Goal: Transaction & Acquisition: Obtain resource

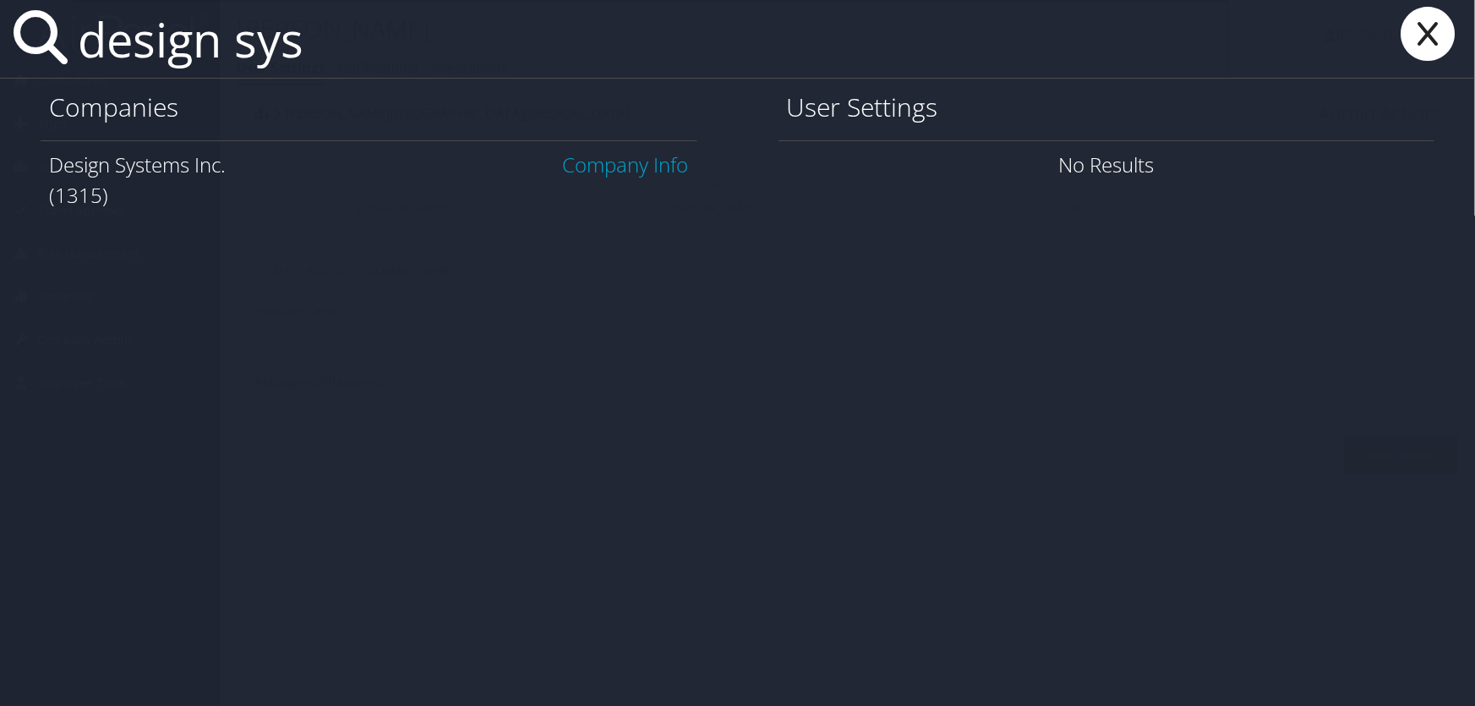
type input "design sys"
click at [640, 163] on link "Company Info" at bounding box center [626, 164] width 126 height 28
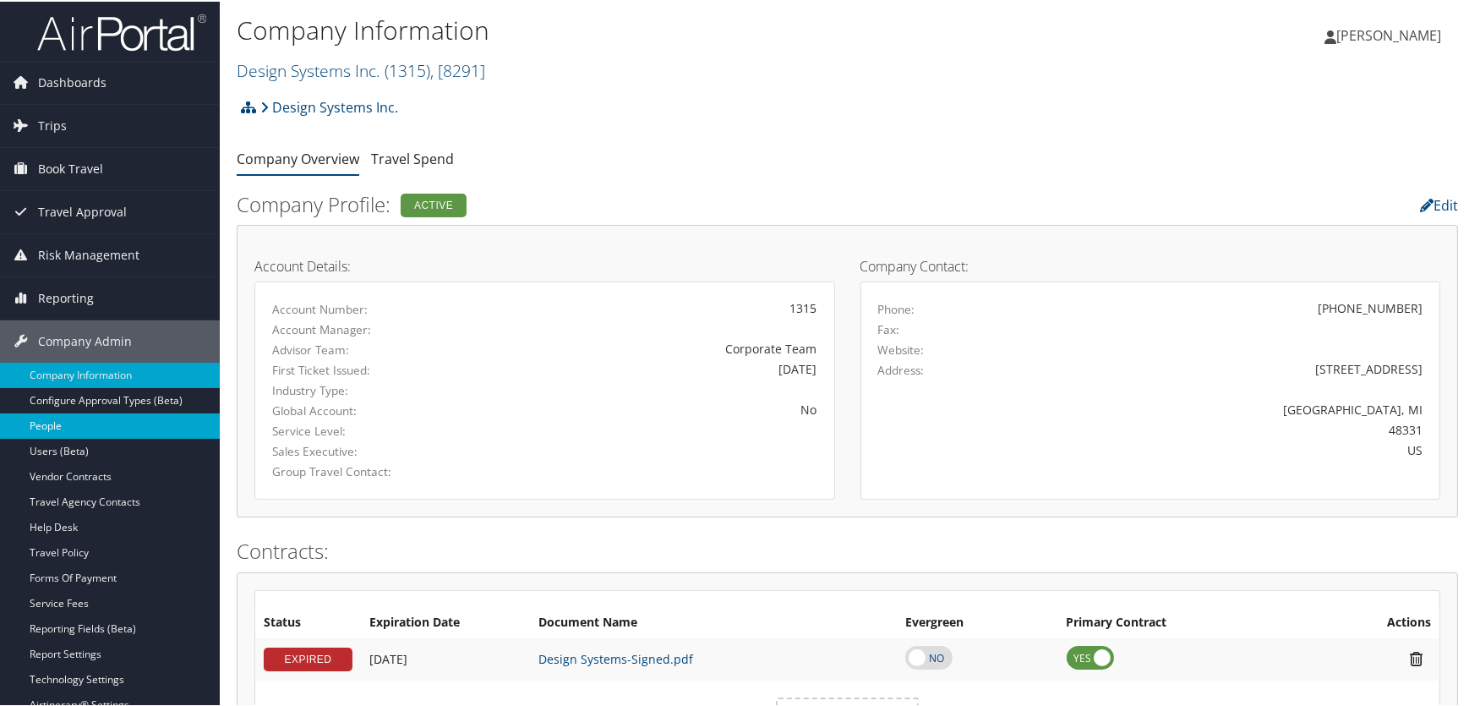
click at [52, 420] on link "People" at bounding box center [110, 424] width 220 height 25
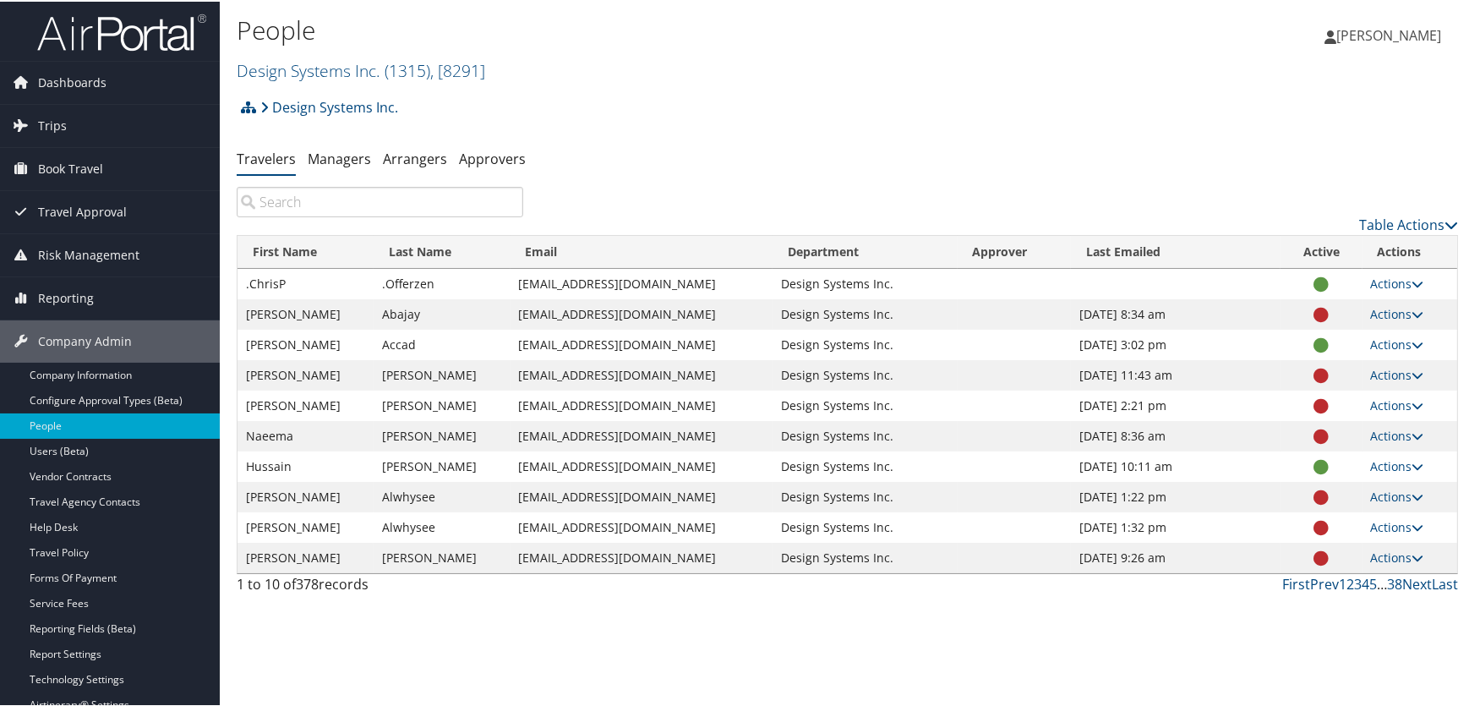
click at [303, 202] on input "search" at bounding box center [380, 200] width 286 height 30
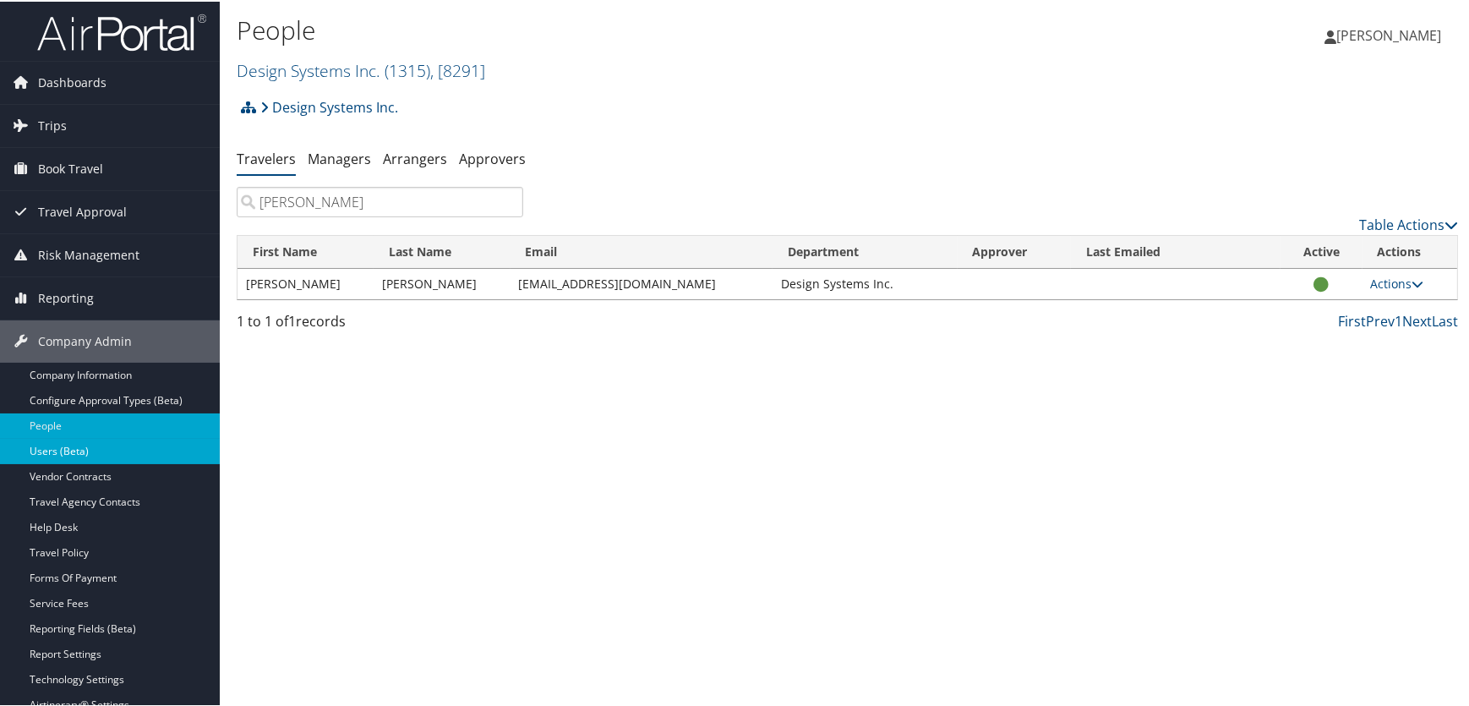
type input "weber"
click at [59, 446] on link "Users (Beta)" at bounding box center [110, 449] width 220 height 25
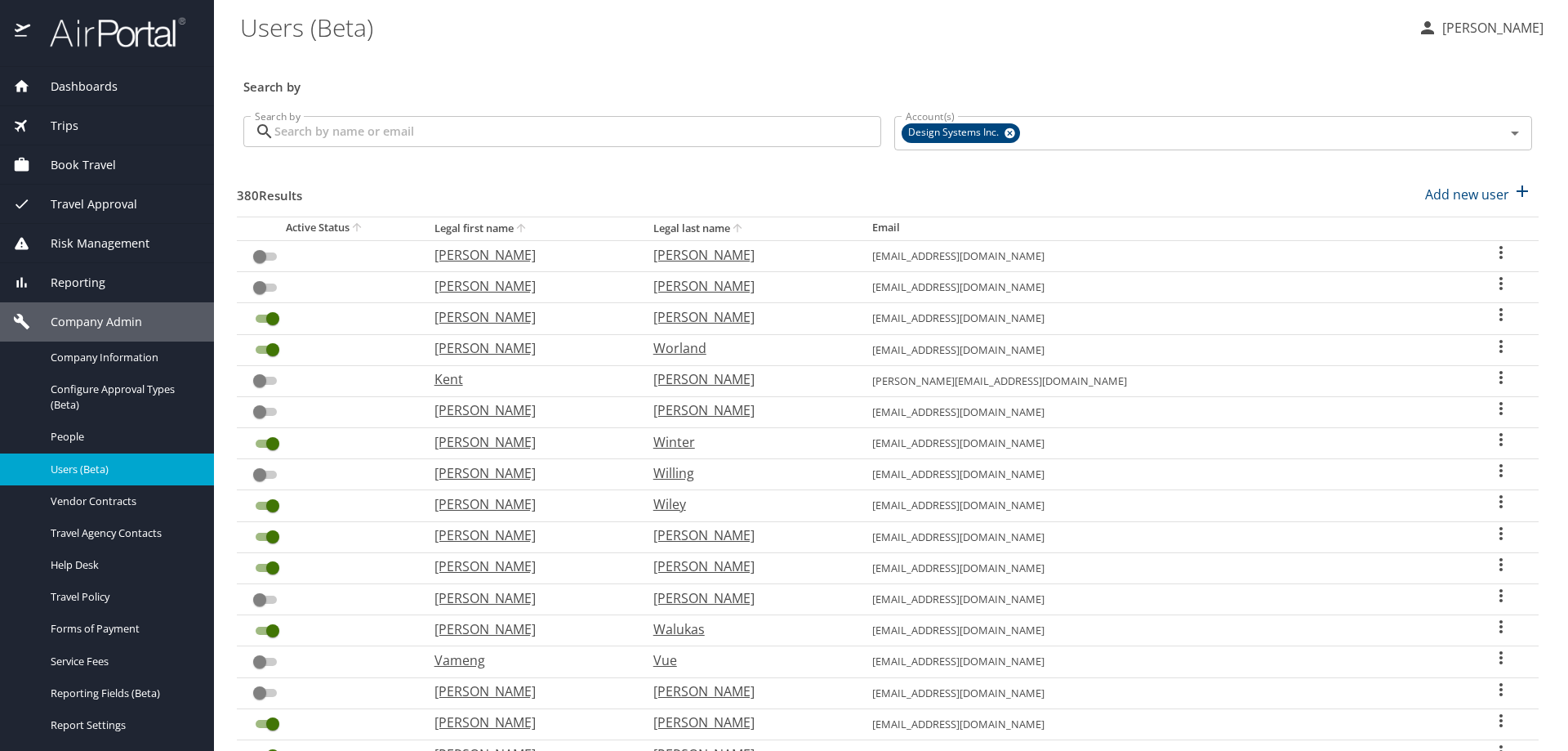
click at [325, 128] on input "Search by" at bounding box center [578, 131] width 607 height 31
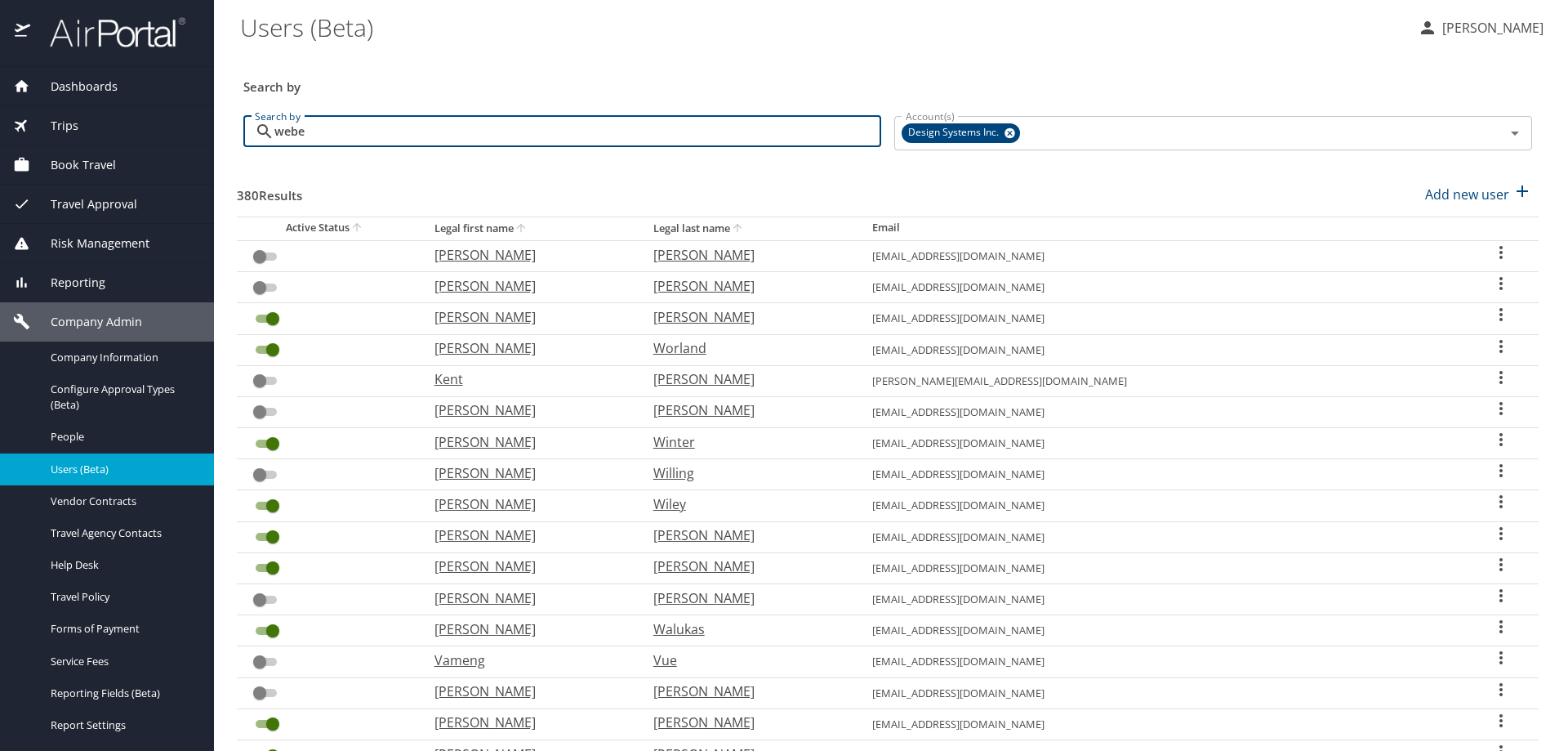
type input "weber"
checkbox input "true"
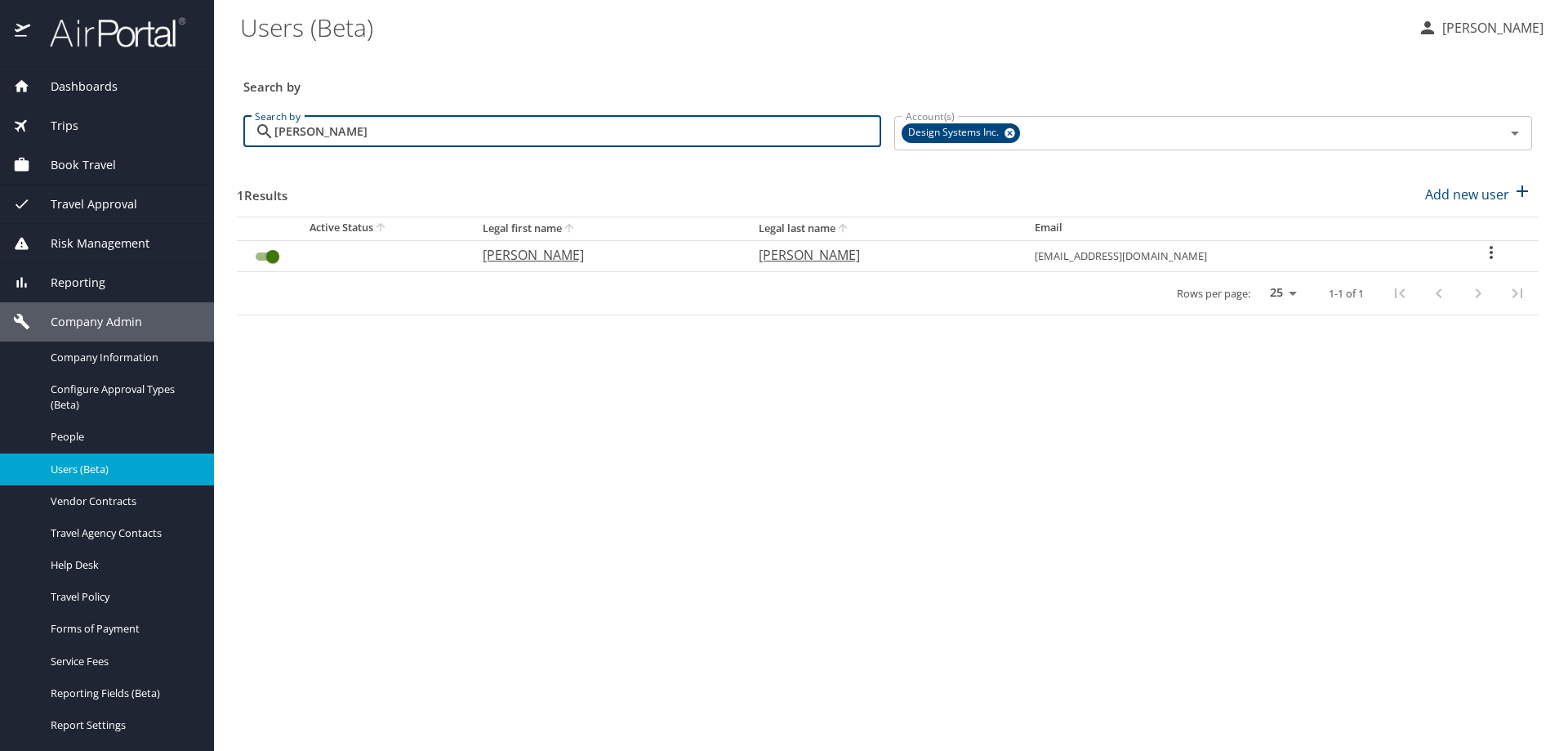
type input "weber"
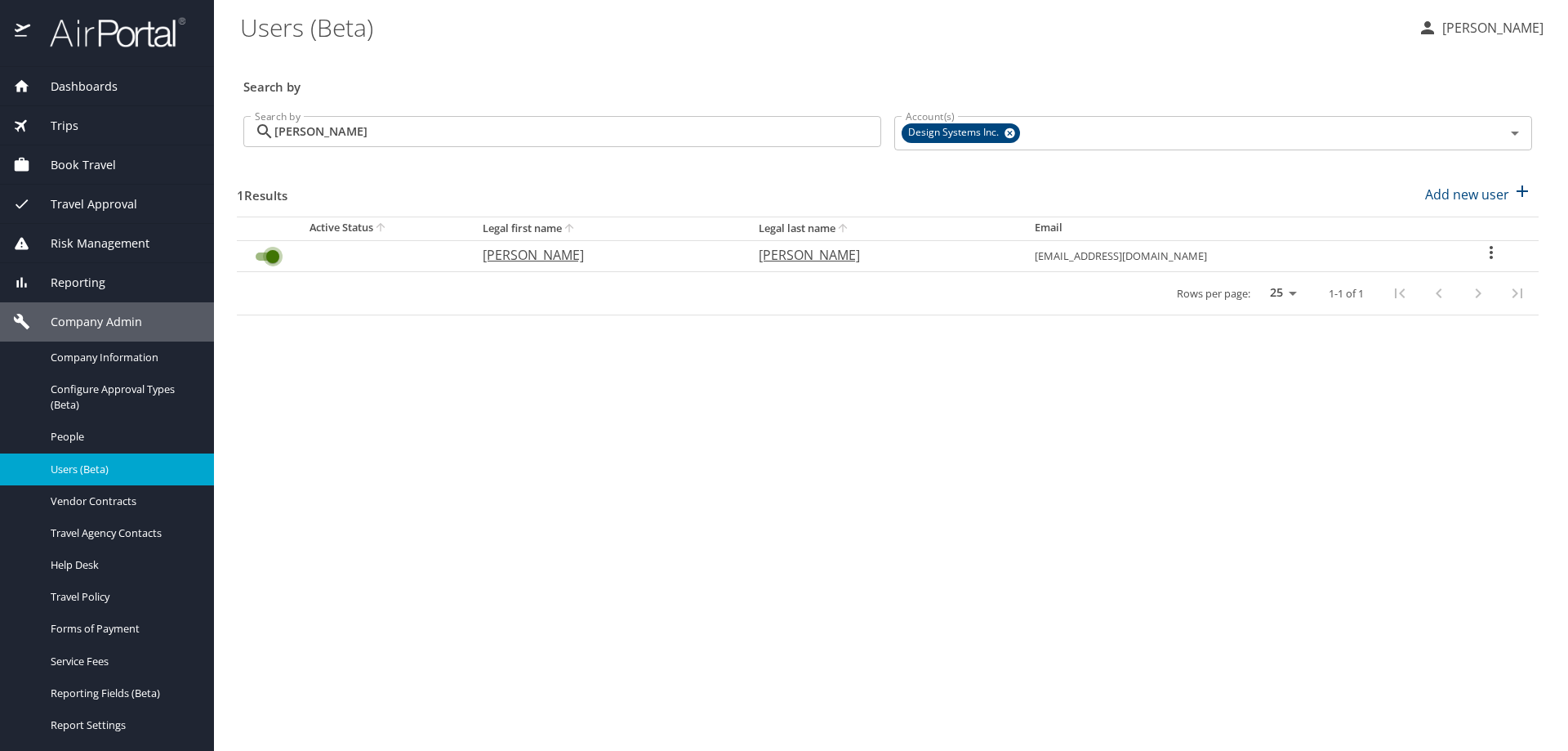
click at [260, 259] on input "User Search Table" at bounding box center [272, 256] width 59 height 19
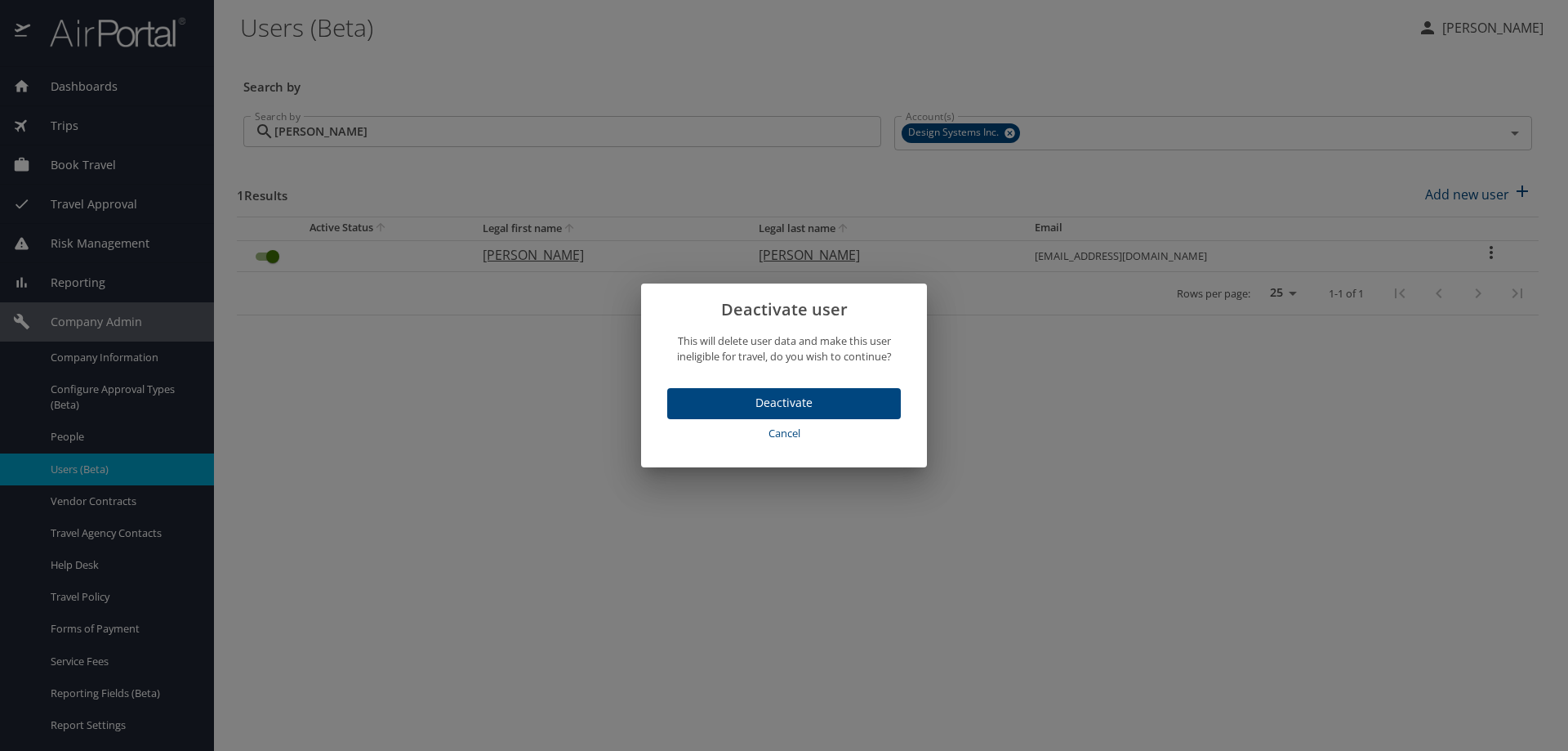
click at [714, 403] on span "Deactivate" at bounding box center [784, 402] width 208 height 20
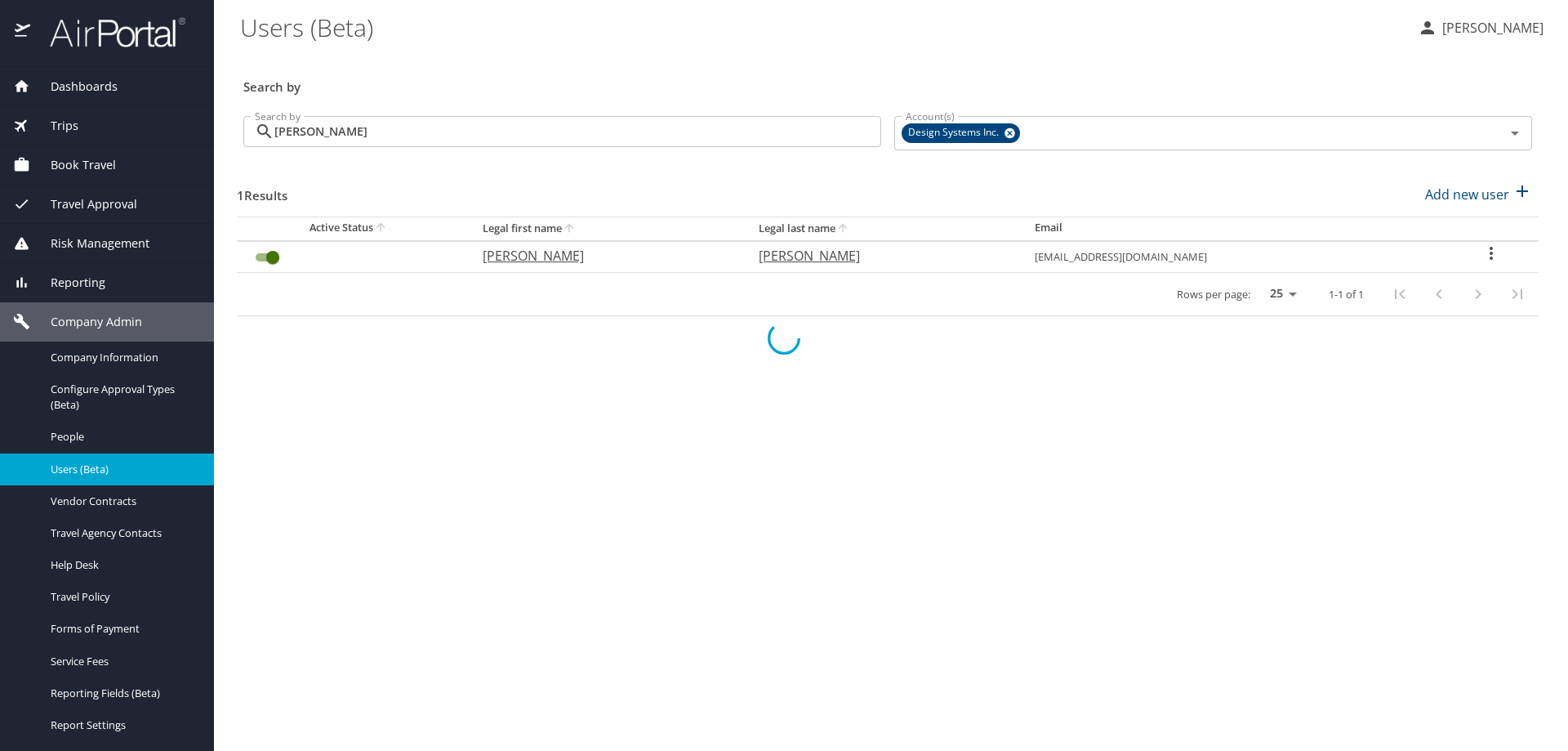
checkbox input "false"
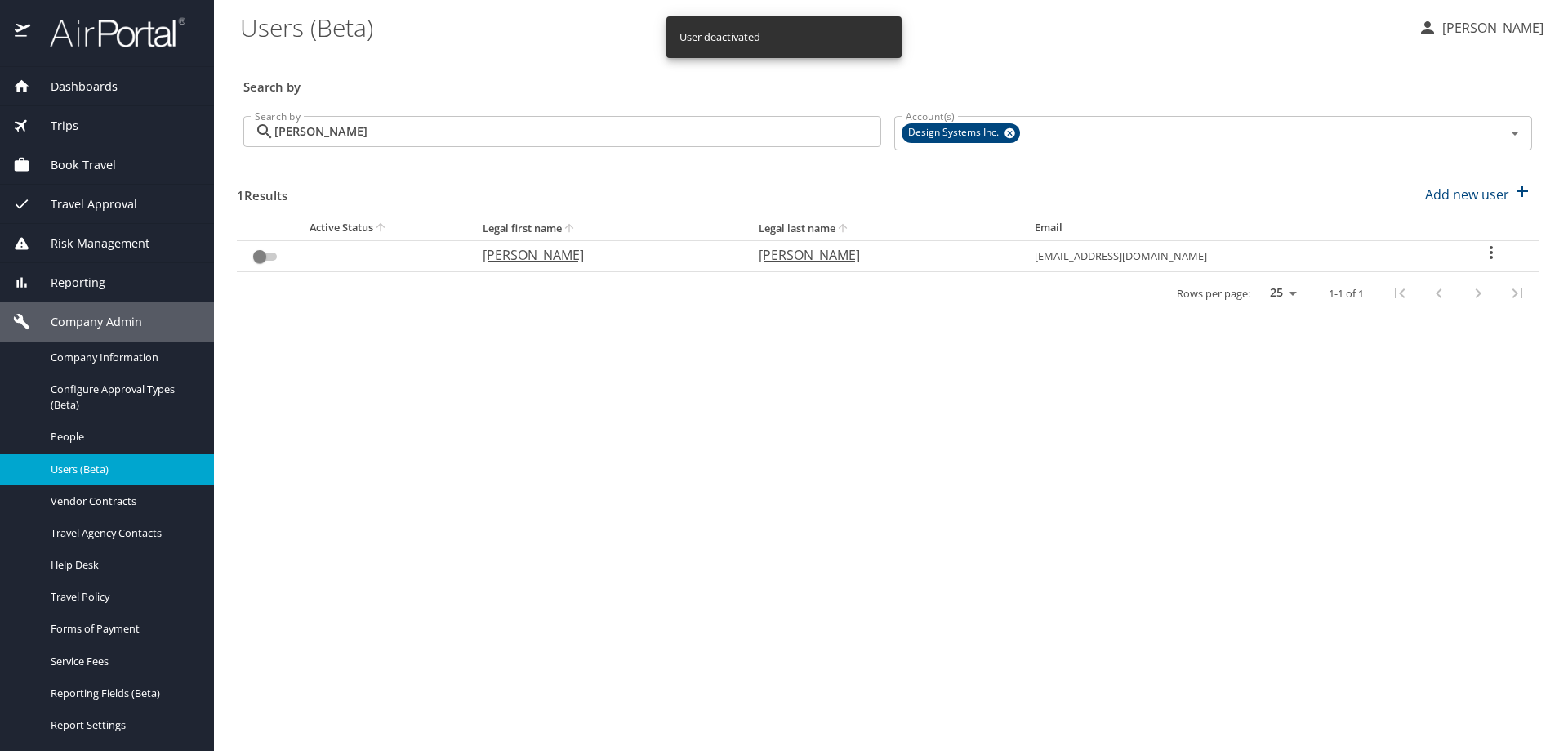
click at [96, 282] on span "Reporting" at bounding box center [68, 282] width 75 height 18
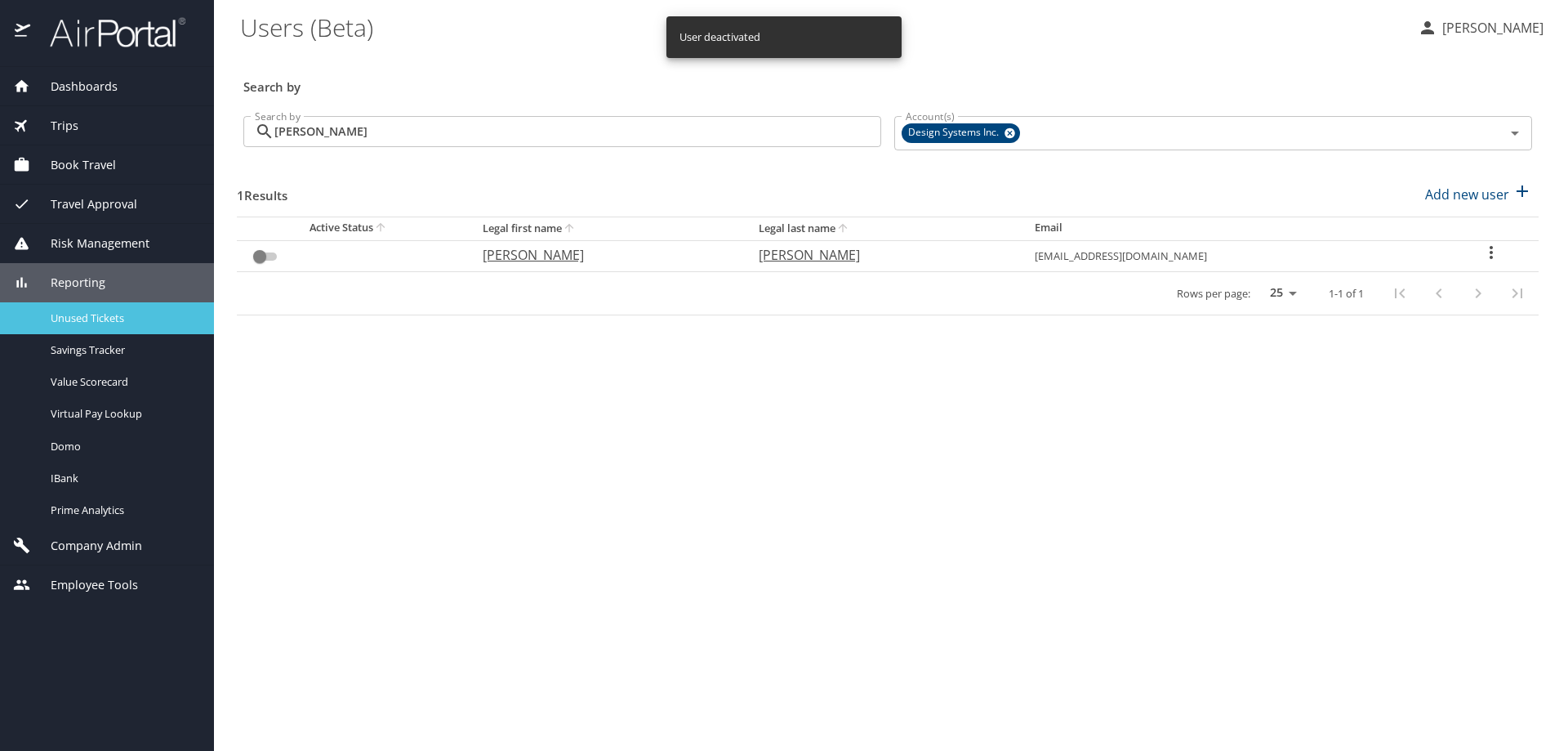
click at [75, 324] on span "Unused Tickets" at bounding box center [122, 318] width 144 height 15
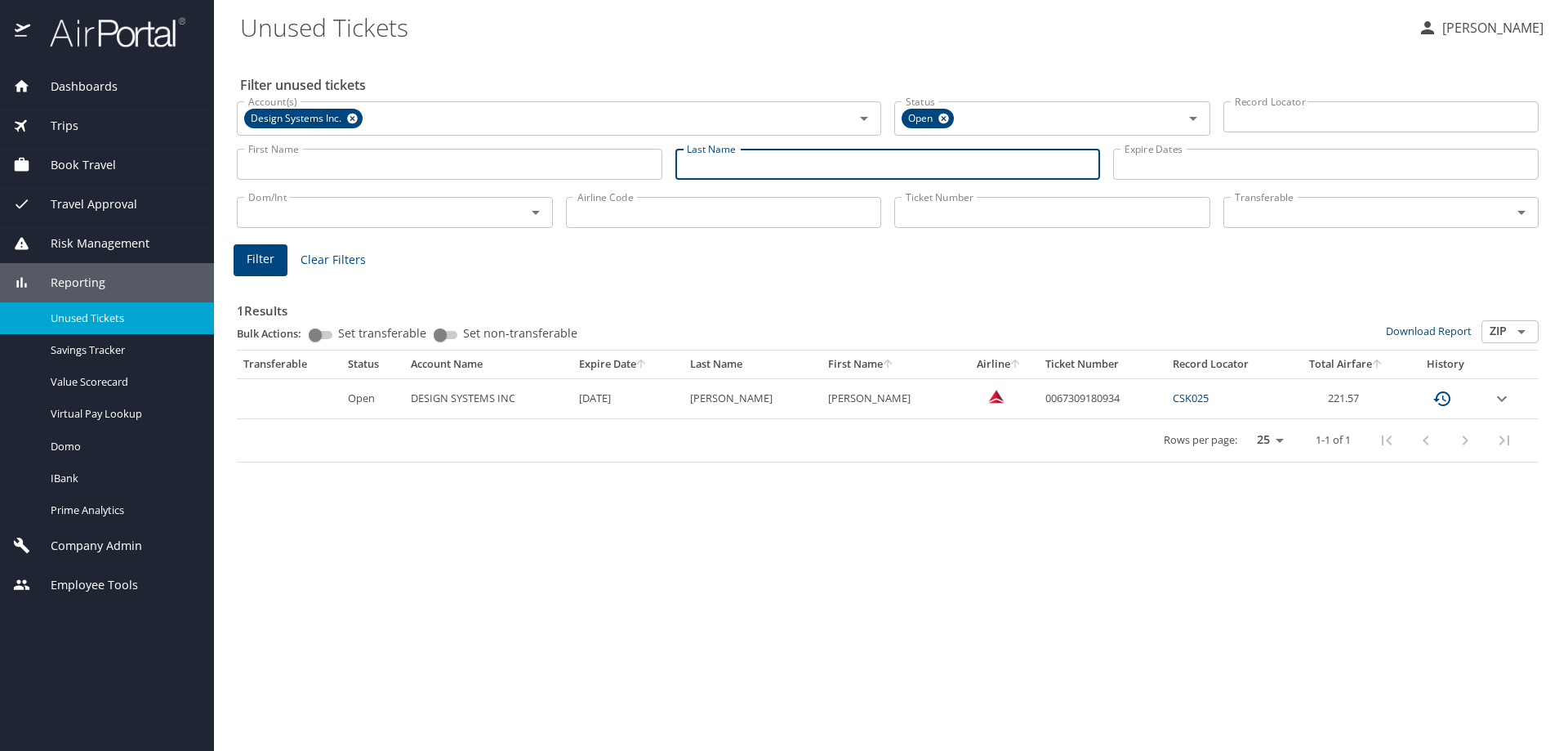
click at [739, 151] on input "Last Name" at bounding box center [888, 164] width 425 height 31
type input "weber"
click at [259, 262] on span "Filter" at bounding box center [260, 259] width 28 height 20
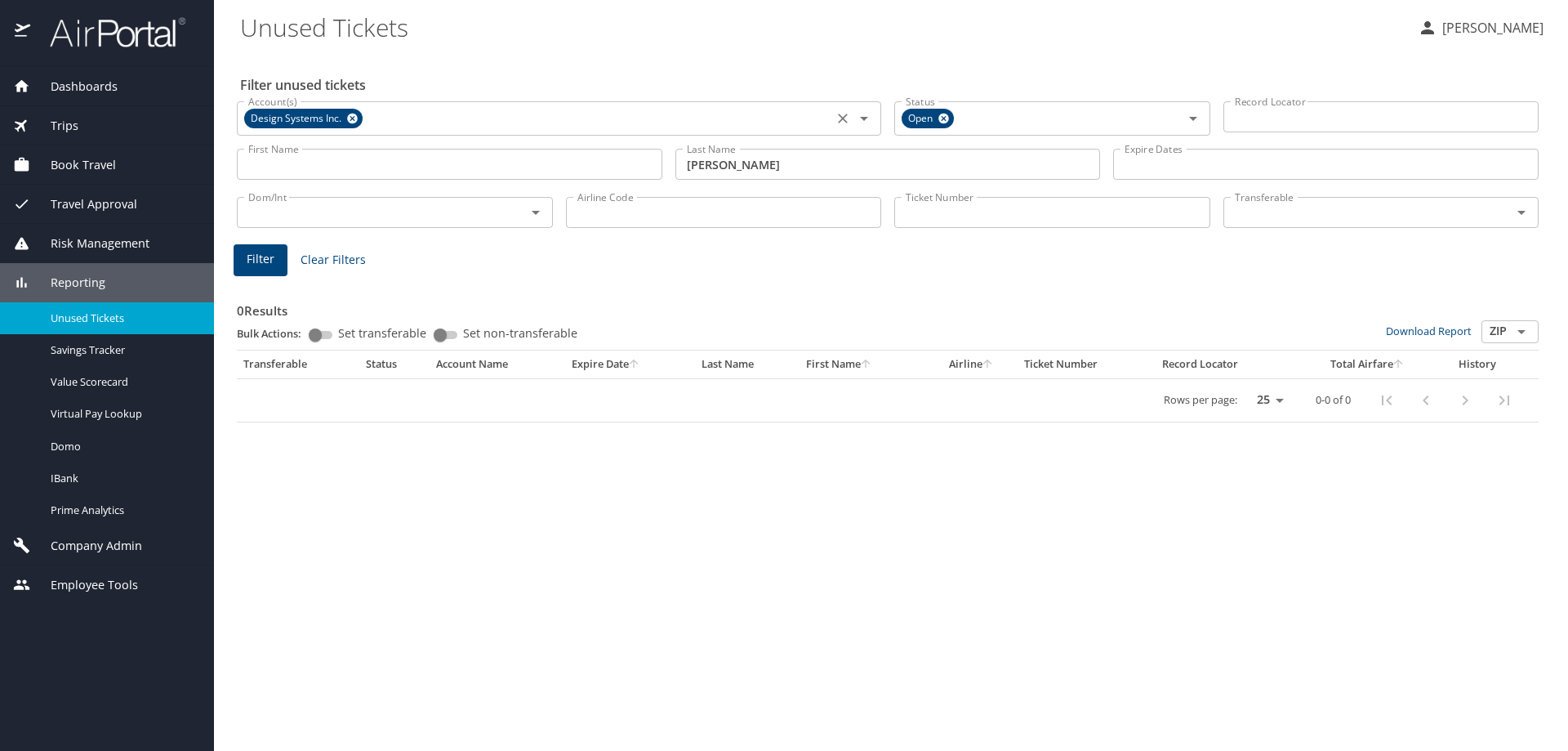
click at [351, 116] on icon at bounding box center [352, 118] width 11 height 11
click at [351, 120] on input "Account(s)" at bounding box center [534, 117] width 586 height 21
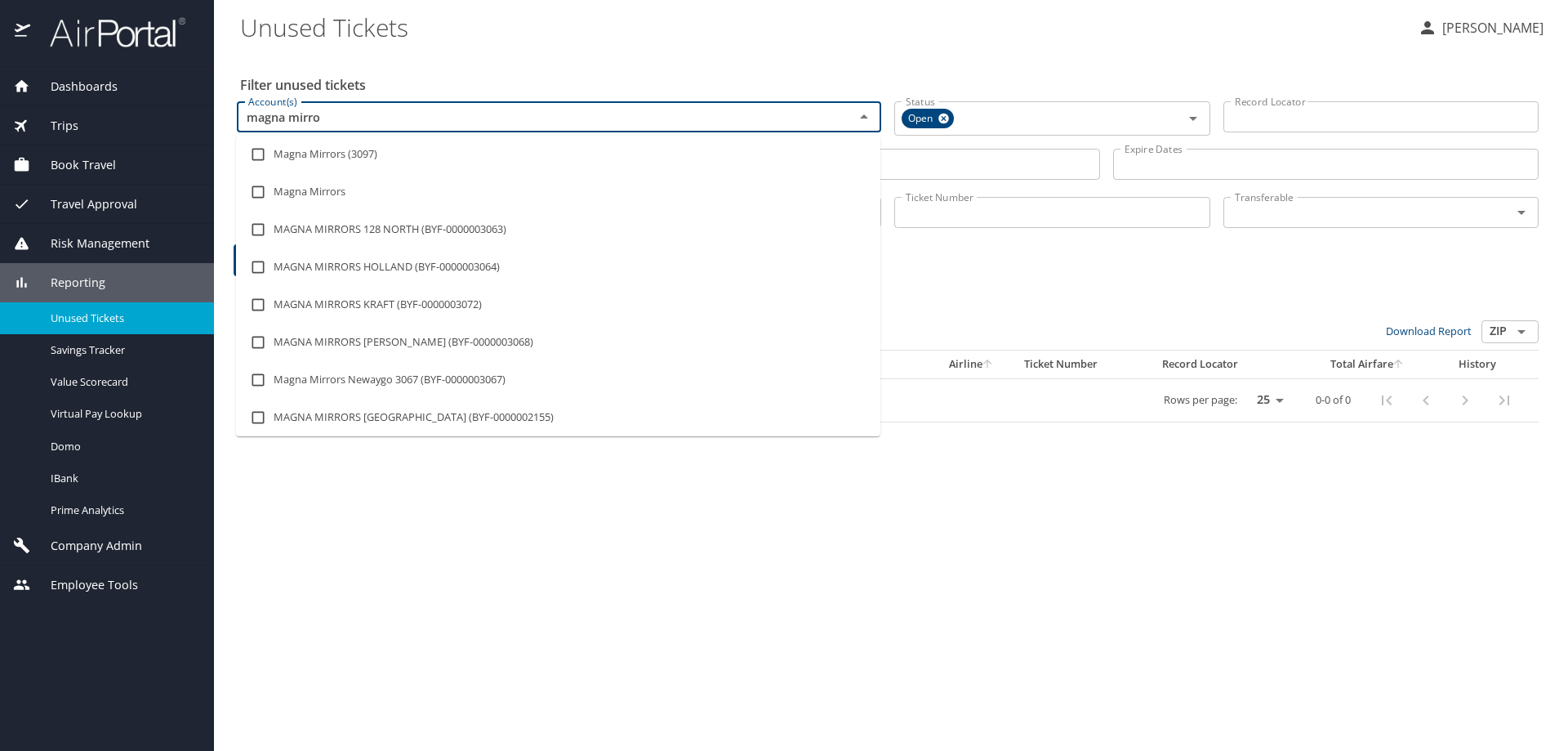
type input "magna mirror"
click at [259, 151] on input "checkbox" at bounding box center [258, 155] width 31 height 31
checkbox input "true"
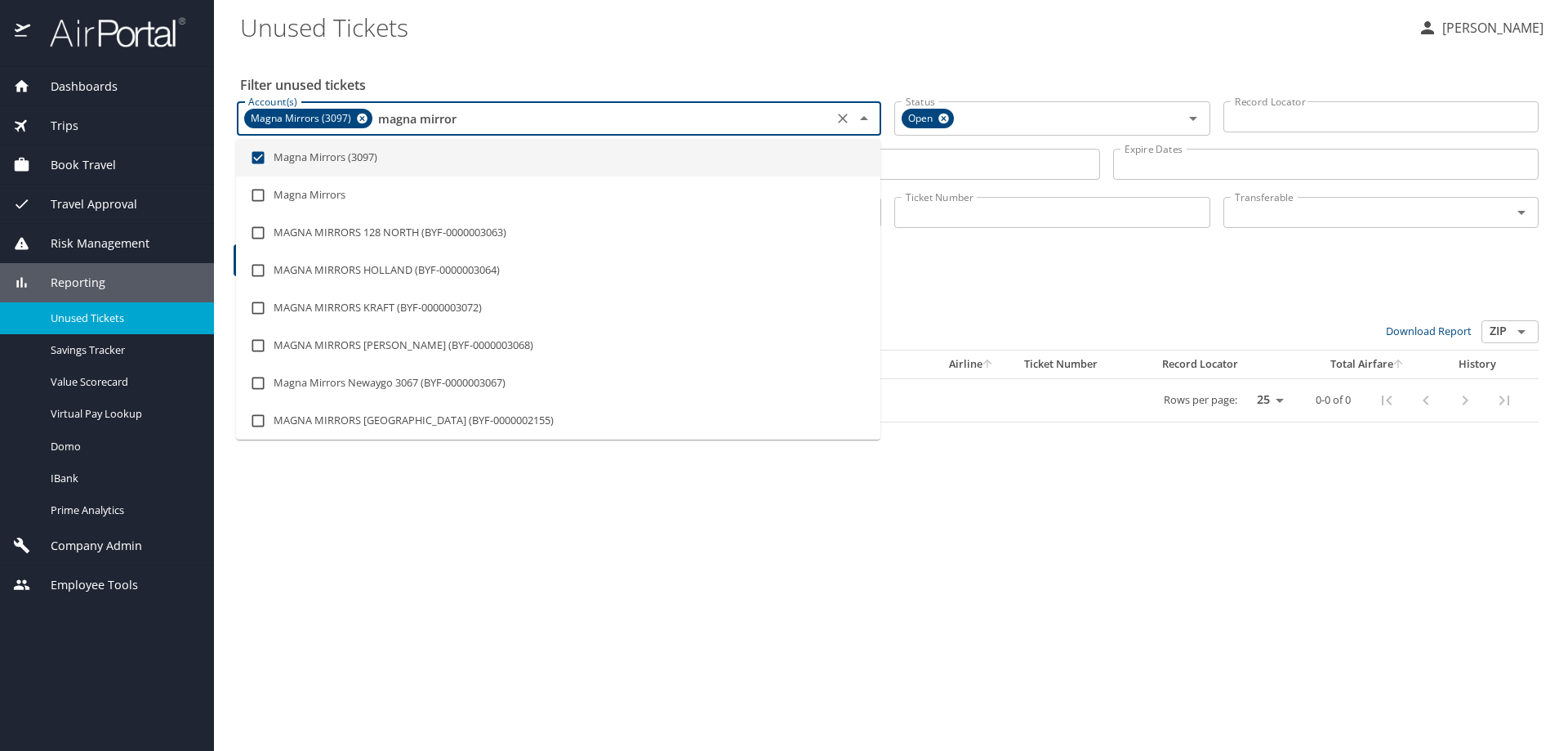
type input "magna mirror"
click at [677, 38] on Tickets "Unused Tickets" at bounding box center [821, 27] width 1164 height 50
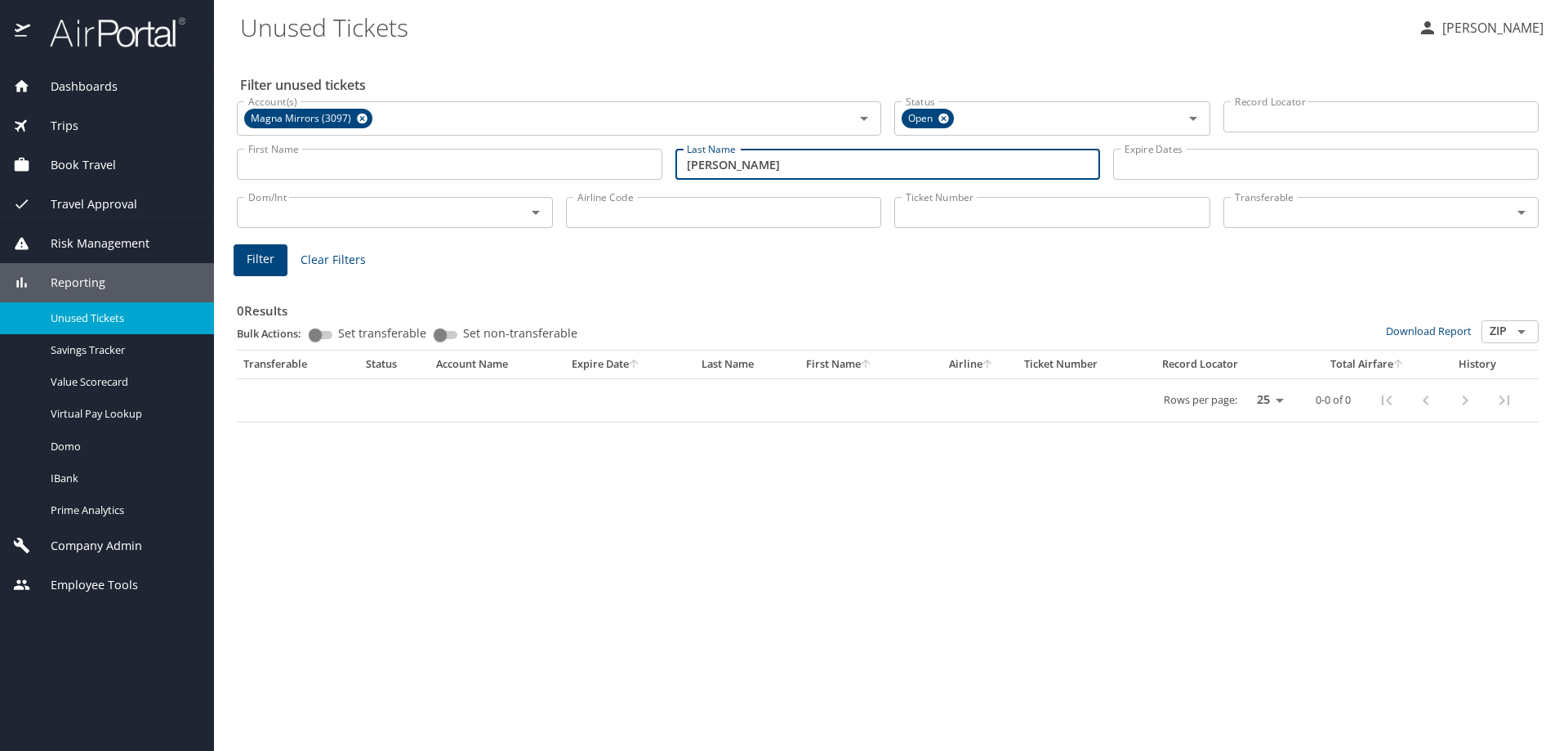
click at [752, 165] on input "weber" at bounding box center [888, 164] width 425 height 31
type input "w"
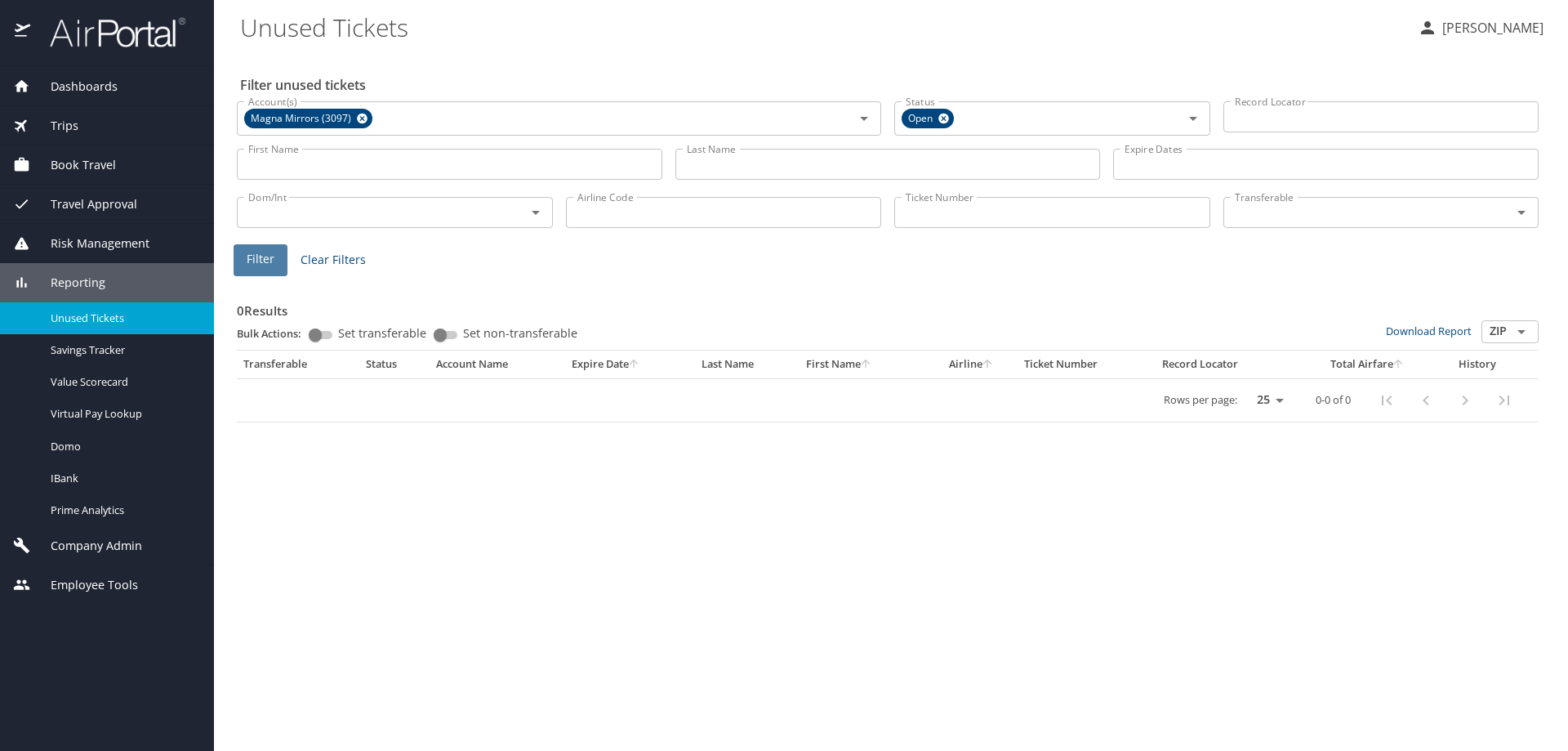
click at [263, 261] on span "Filter" at bounding box center [260, 259] width 28 height 20
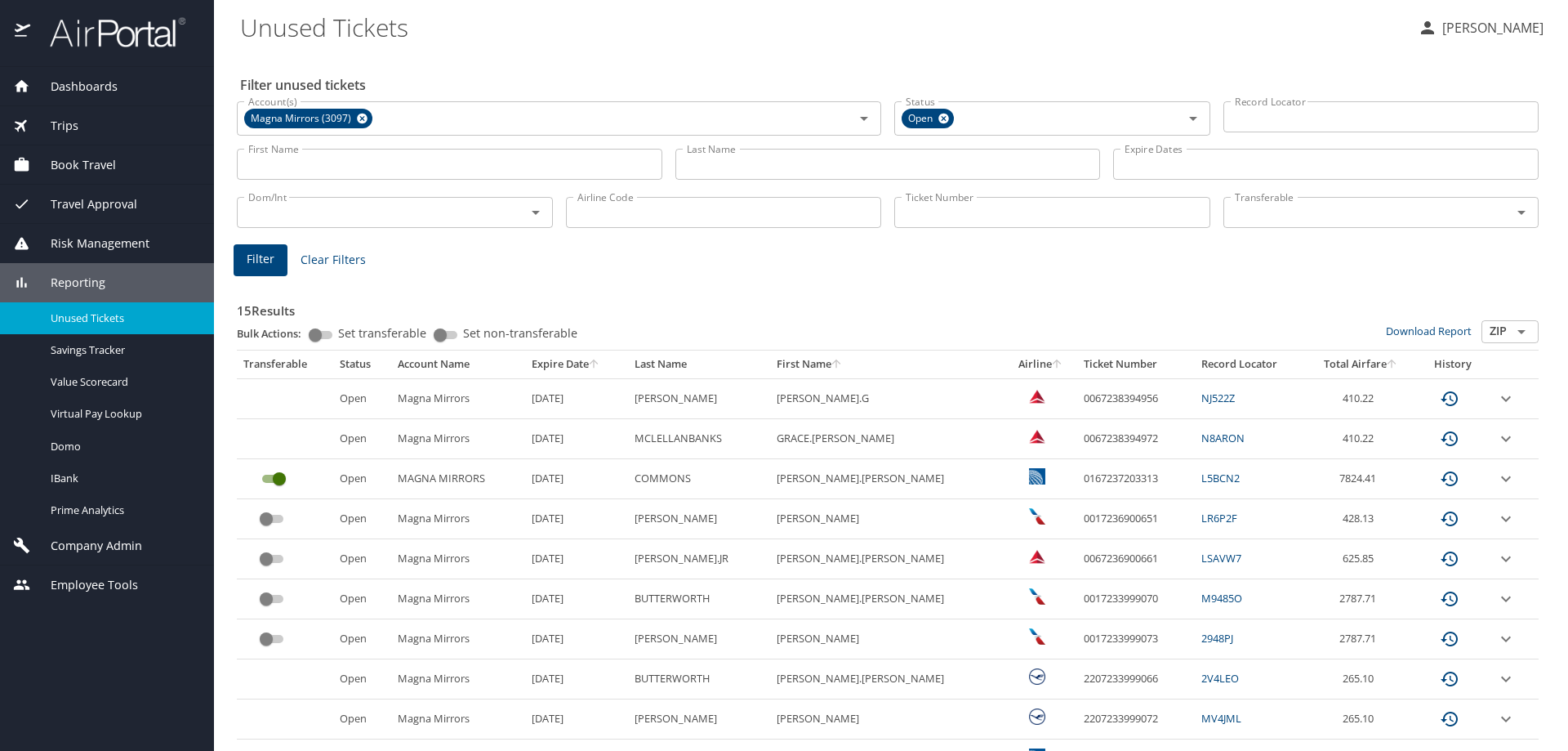
click at [762, 159] on input "Last Name" at bounding box center [888, 164] width 425 height 31
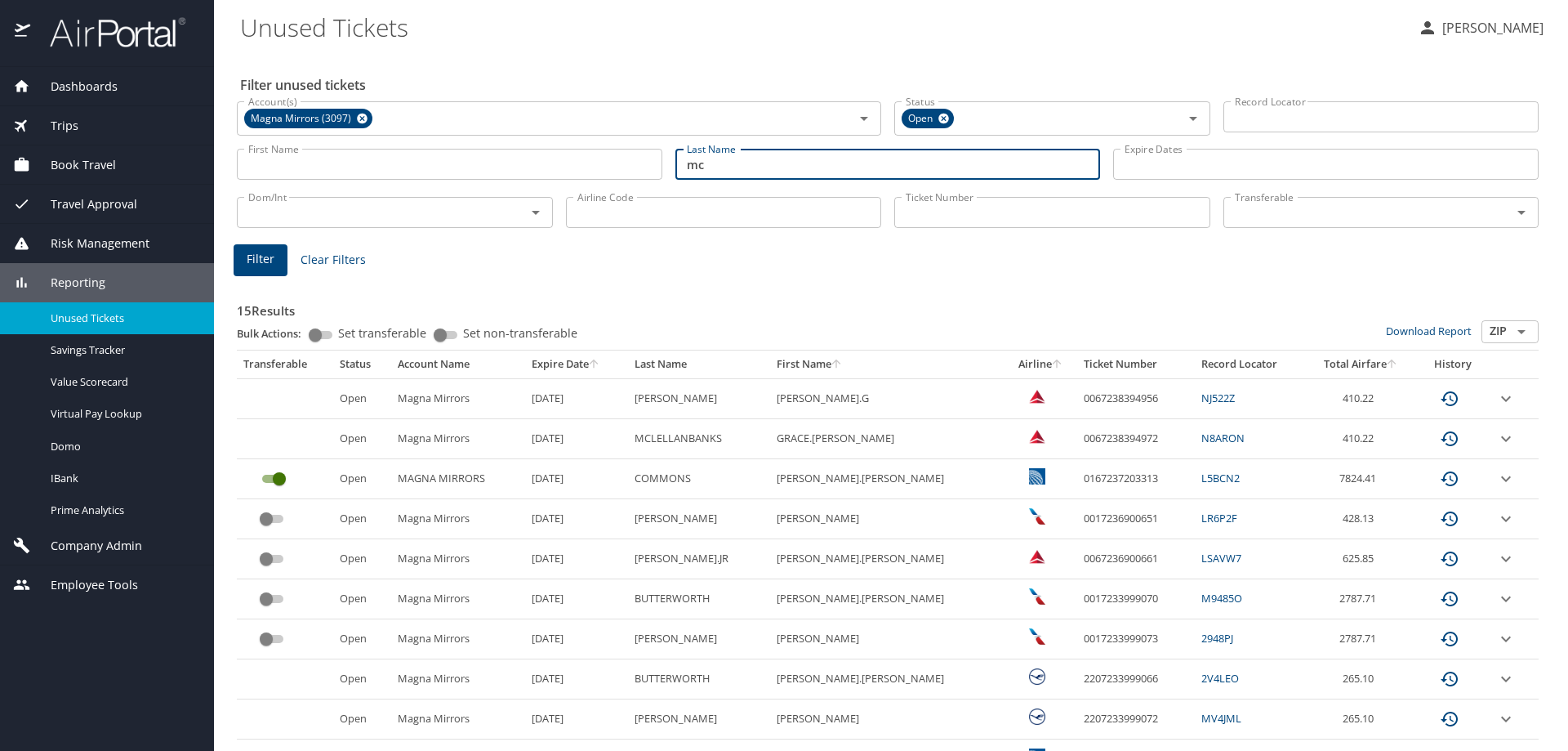
type input "m"
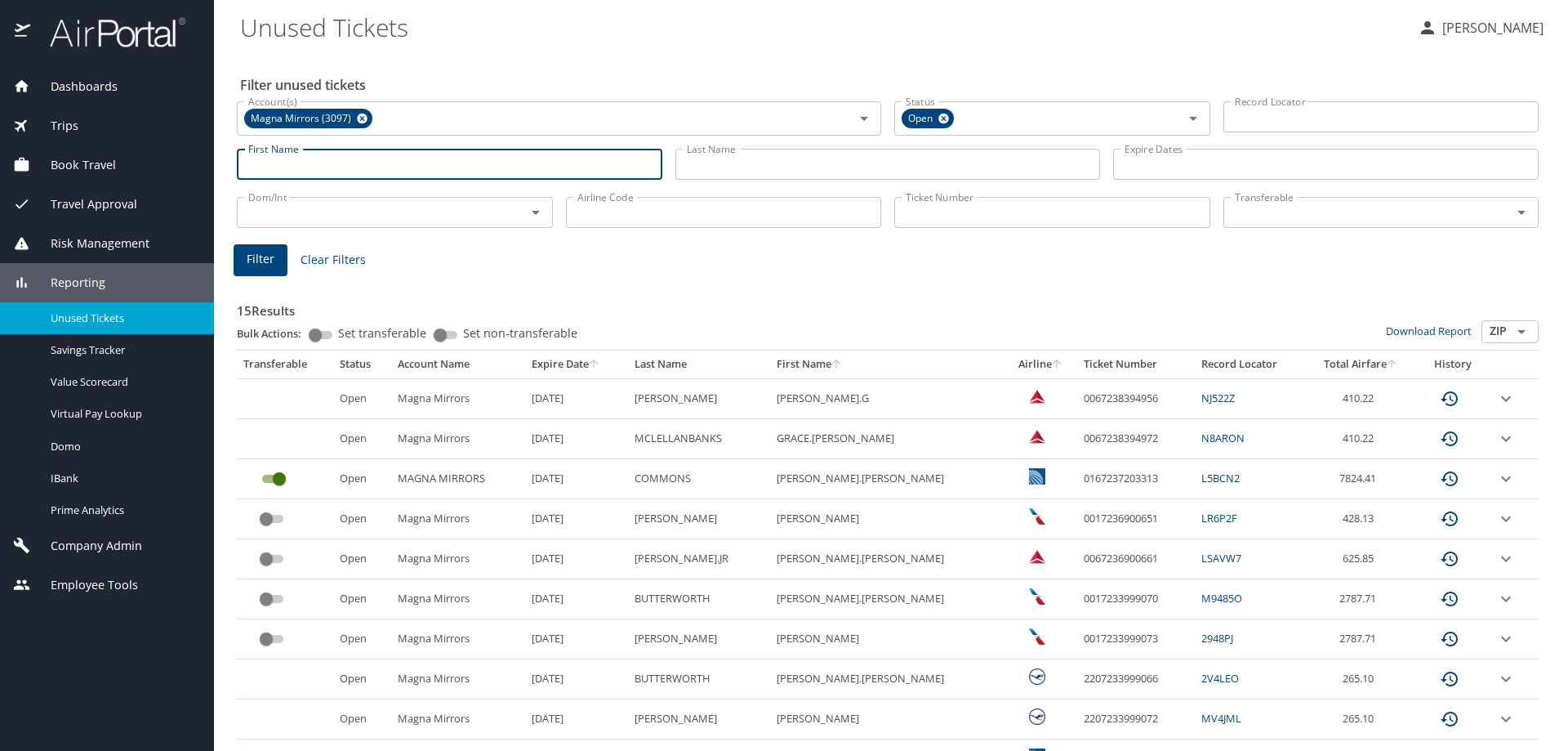
click at [313, 170] on input "First Name" at bounding box center [449, 164] width 425 height 31
click at [253, 266] on span "Filter" at bounding box center [260, 259] width 28 height 20
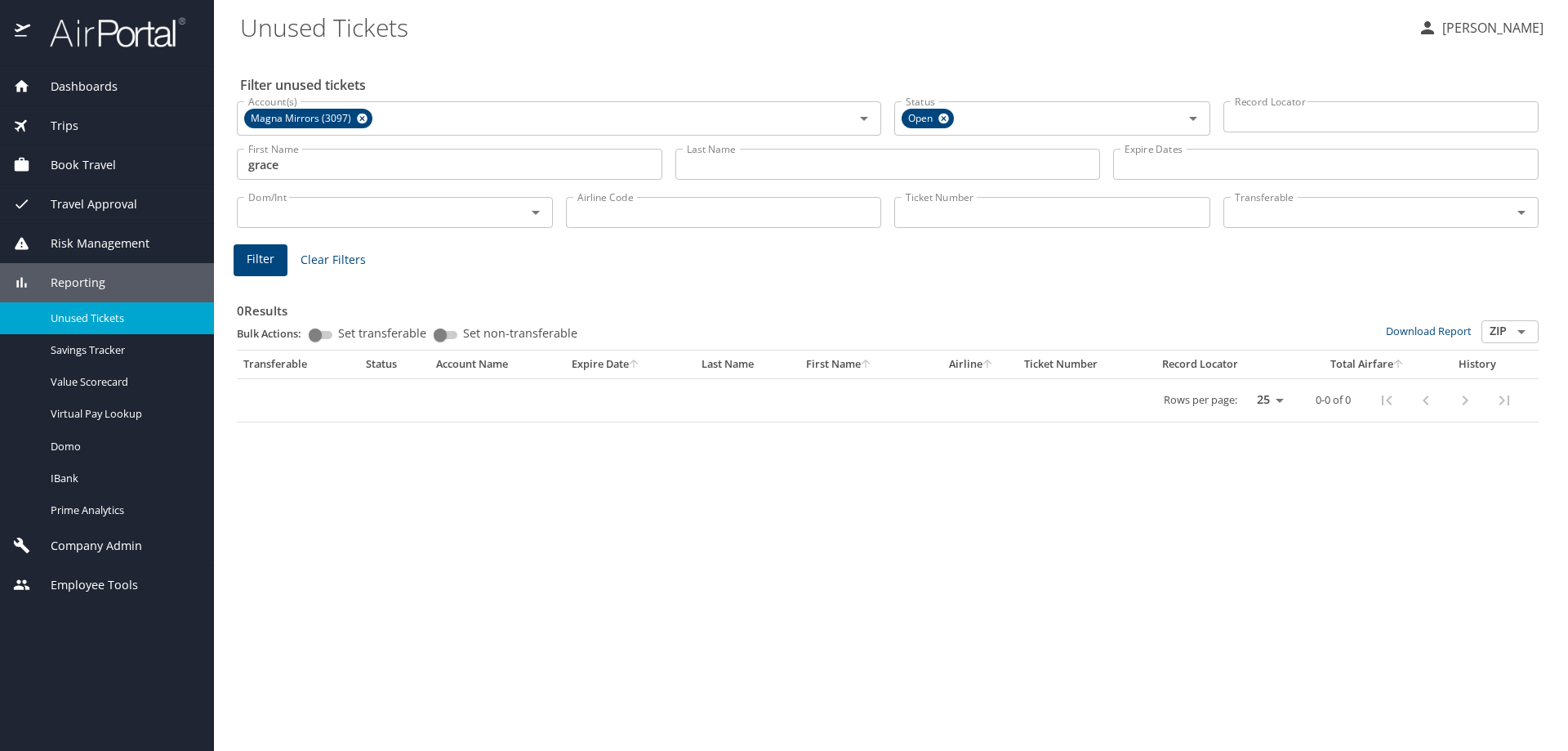
click at [327, 169] on input "grace" at bounding box center [449, 164] width 425 height 31
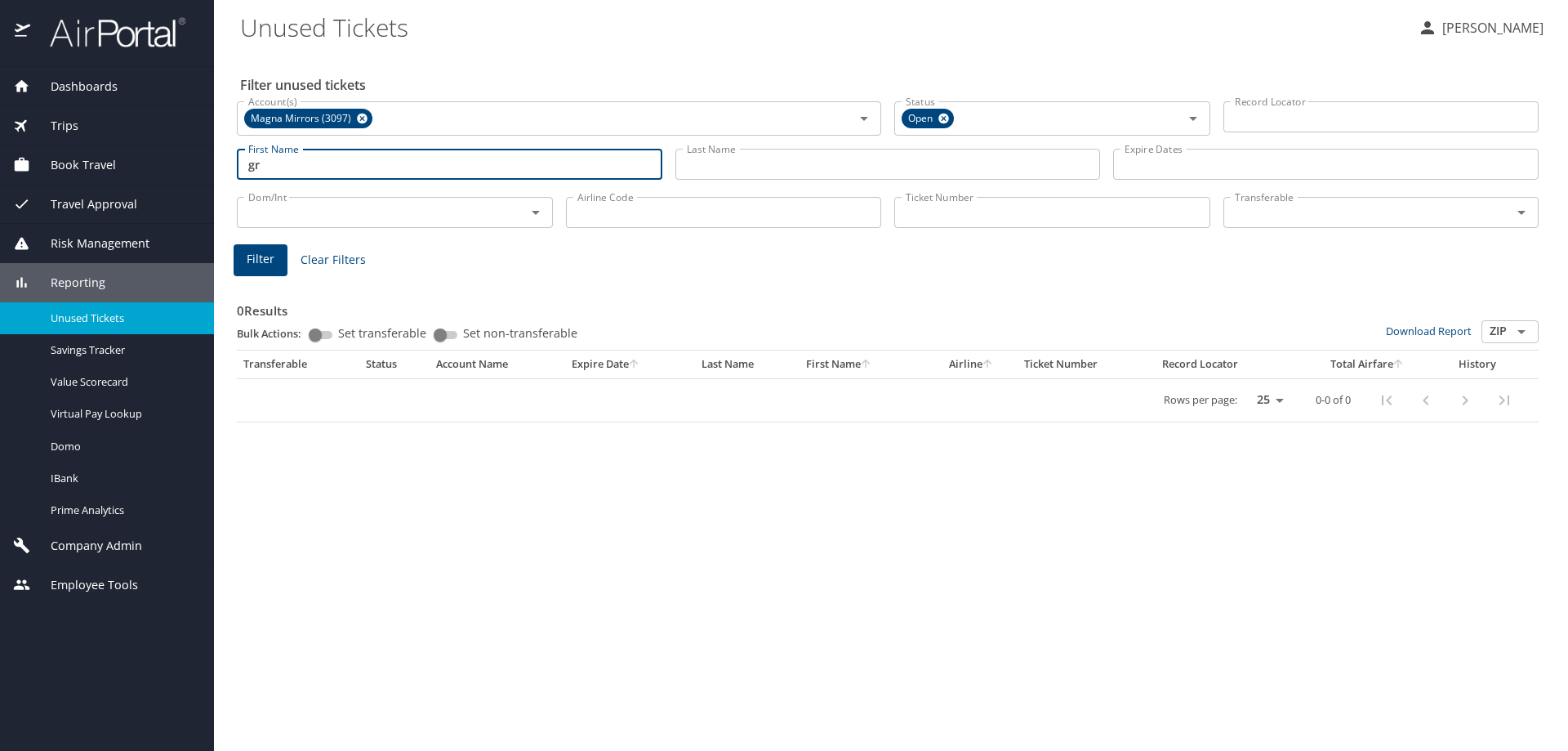
type input "g"
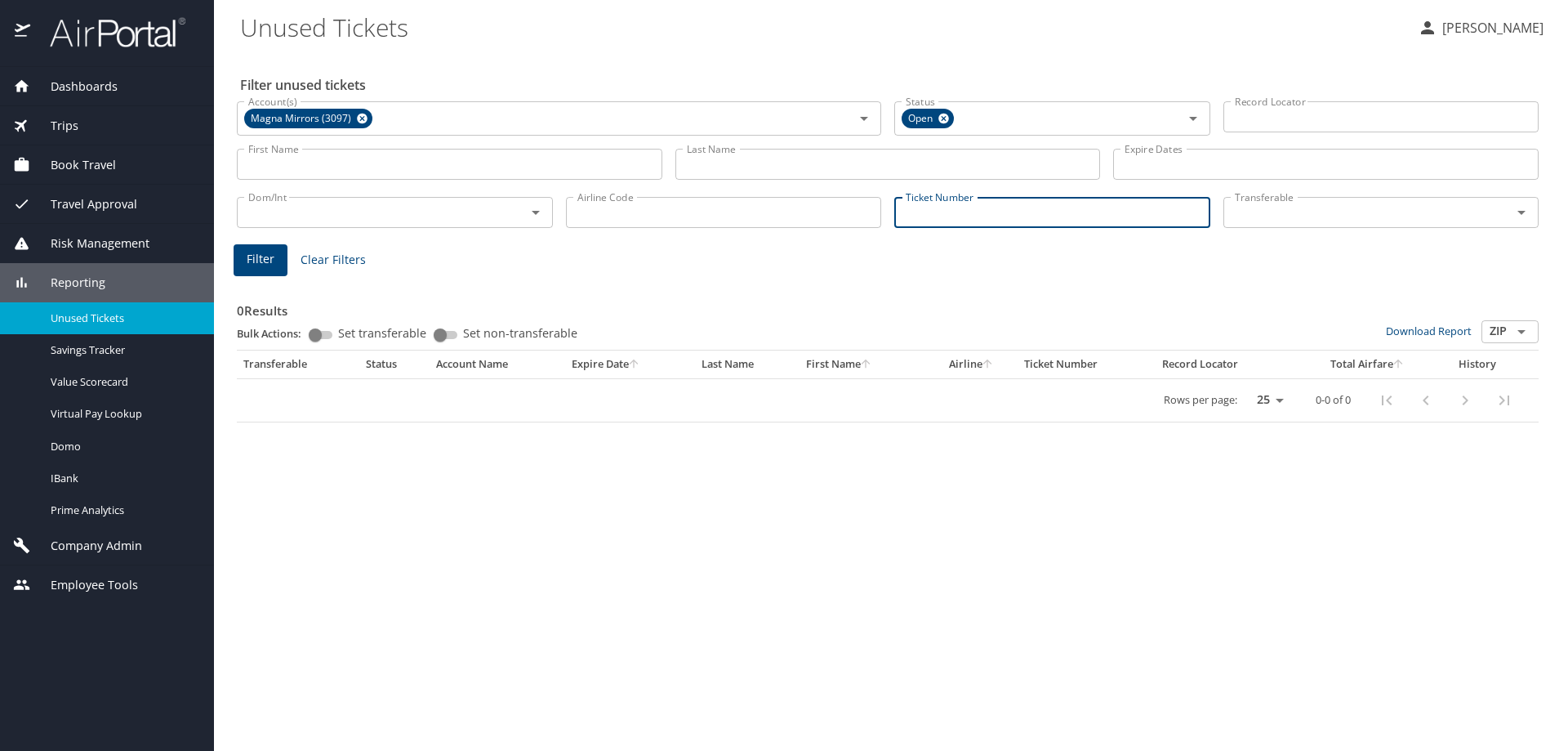
click at [959, 205] on input "Ticket Number" at bounding box center [1051, 213] width 316 height 31
paste input "0017237203558"
type input "0017237203558"
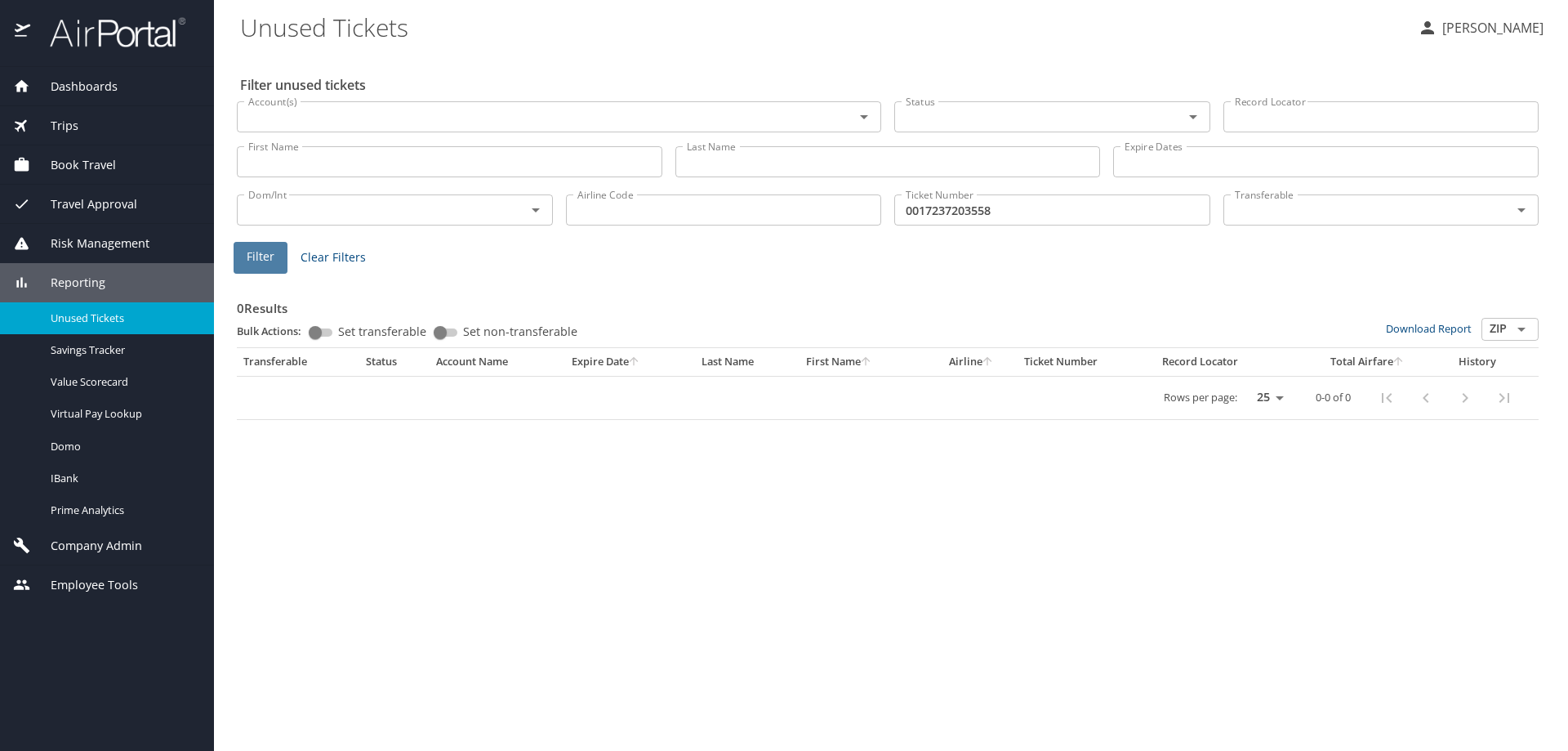
click at [281, 263] on button "Filter" at bounding box center [261, 257] width 54 height 32
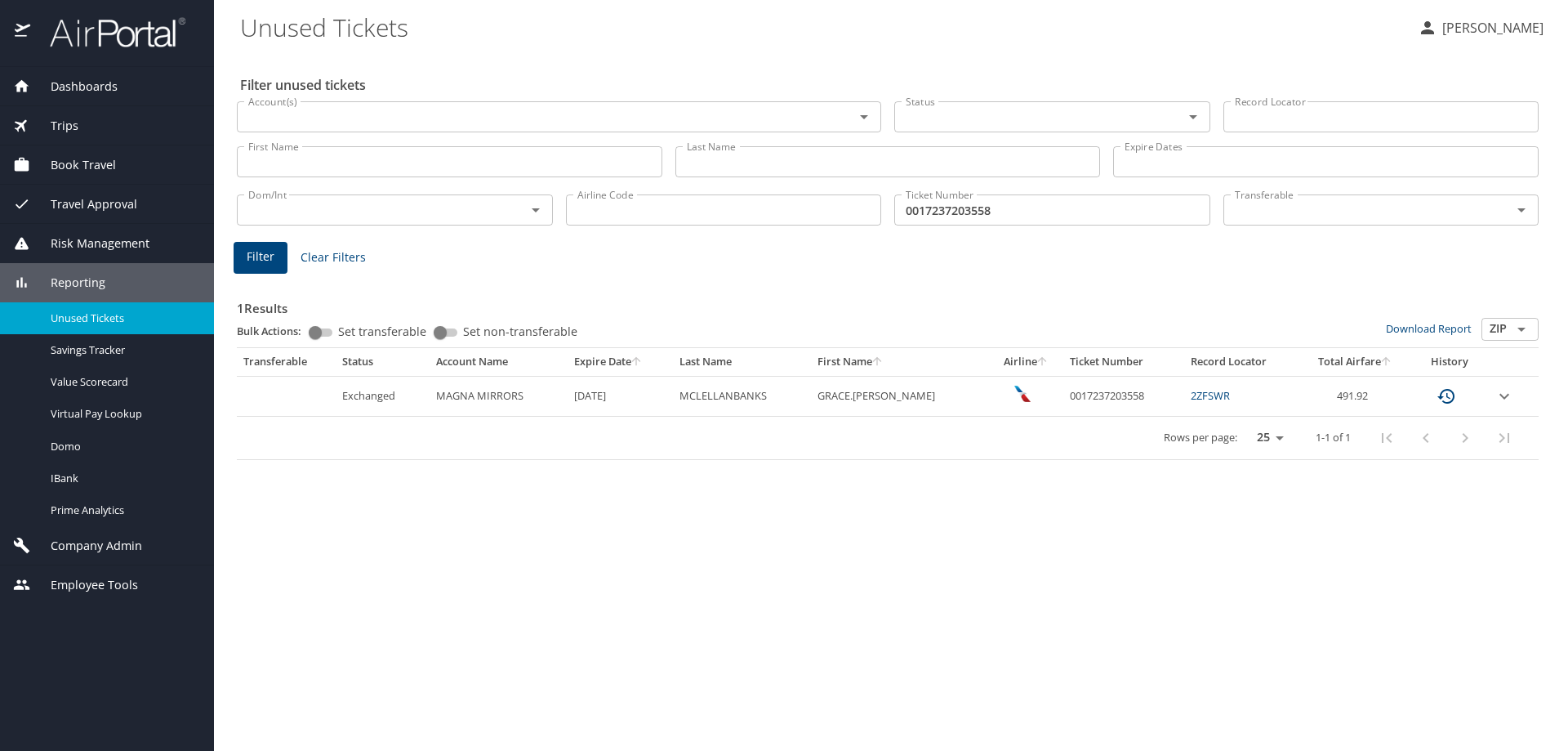
click at [1445, 397] on icon "custom pagination table" at bounding box center [1445, 395] width 17 height 14
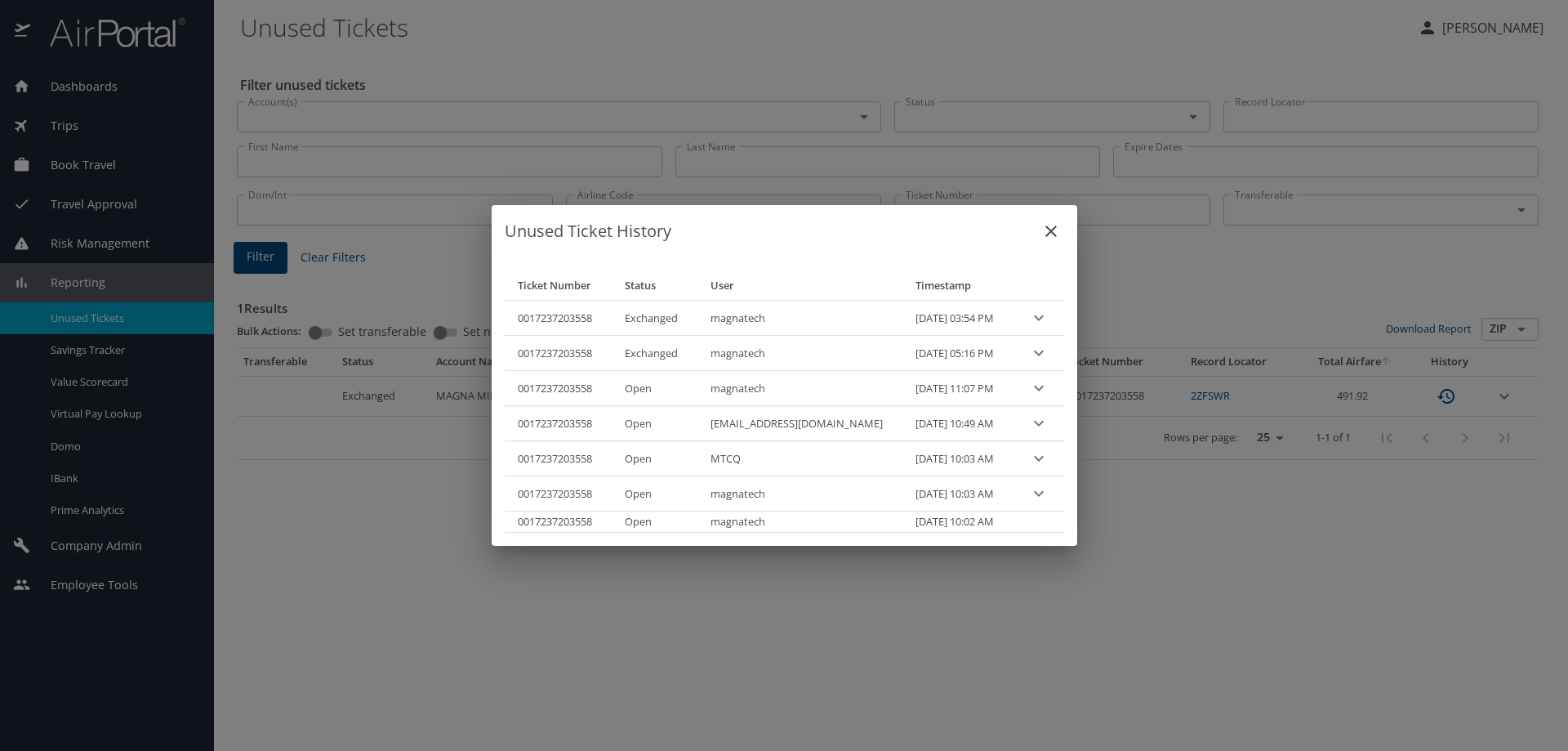
click at [1029, 319] on icon "expand row" at bounding box center [1039, 318] width 19 height 19
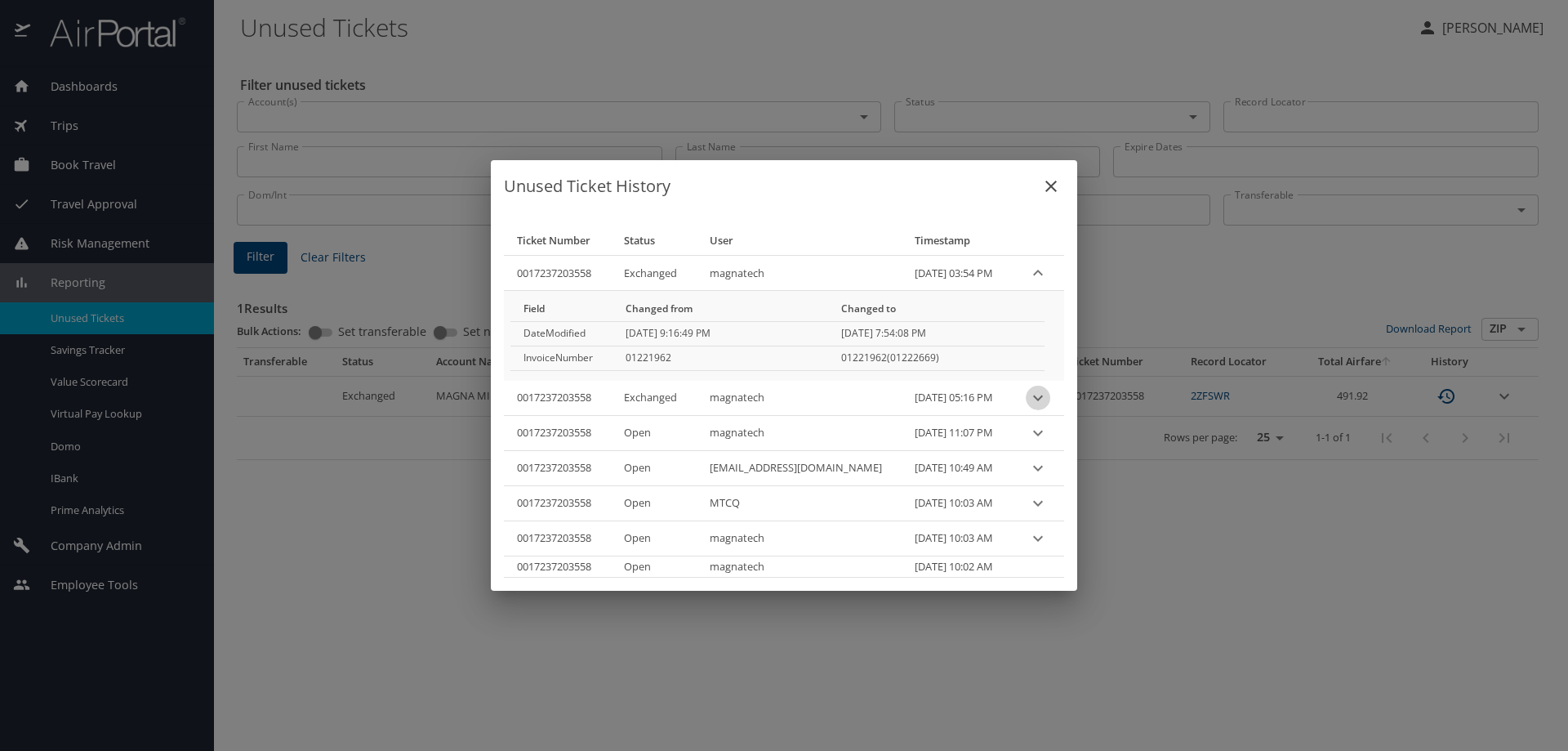
click at [1028, 396] on icon "expand row" at bounding box center [1038, 397] width 19 height 19
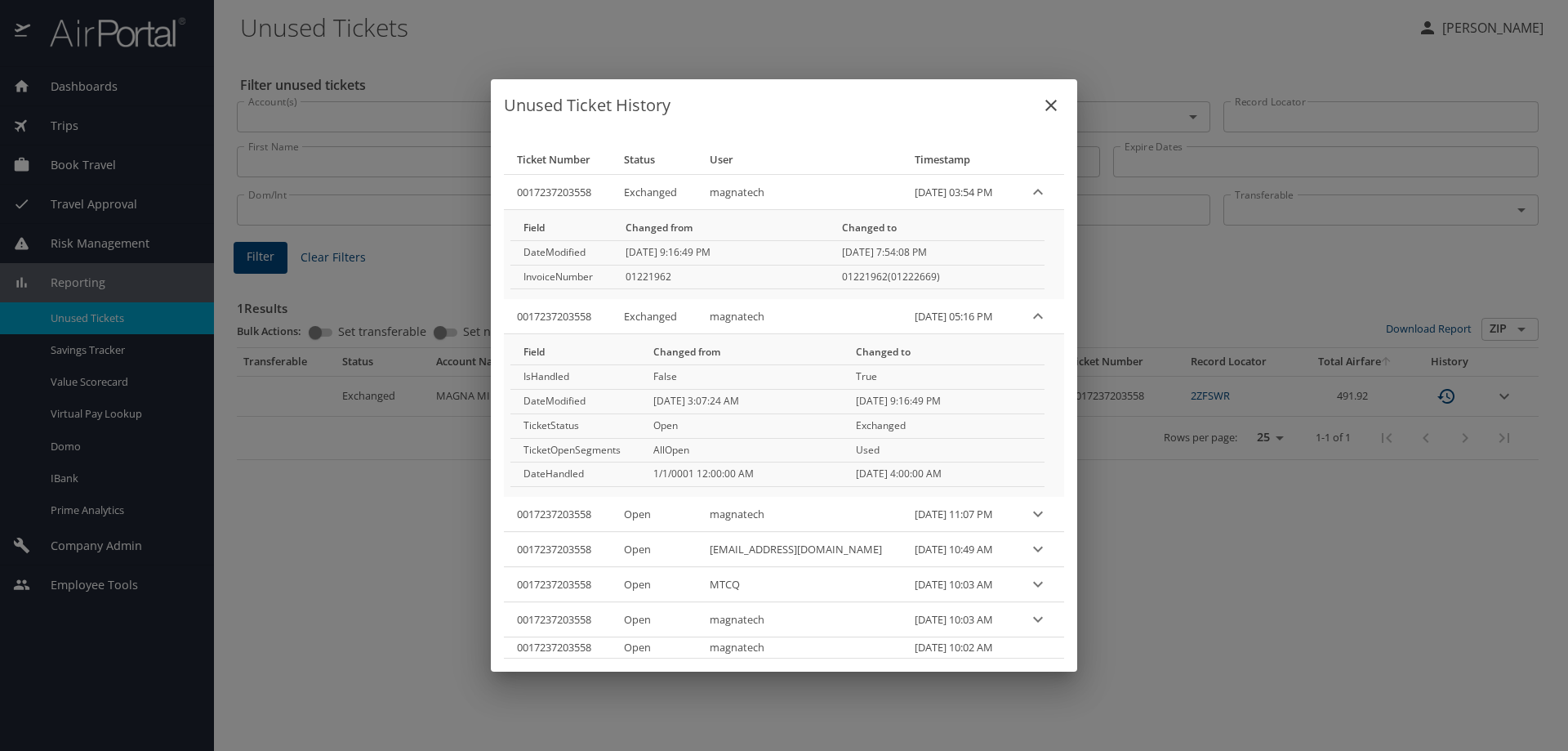
click at [1033, 515] on icon "expand row" at bounding box center [1038, 514] width 10 height 6
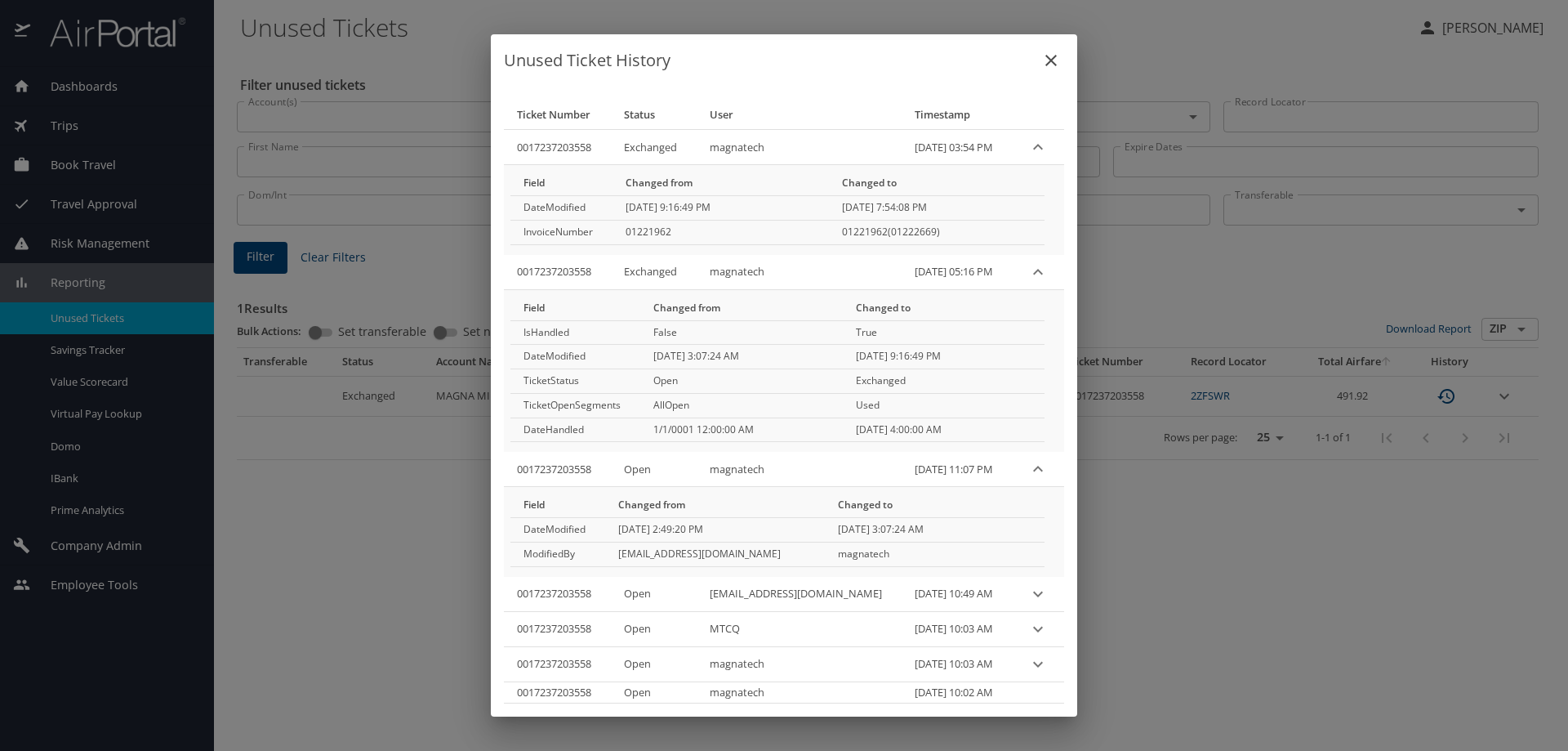
click at [1184, 562] on div "Unused Ticket History Ticket Number Status User Timestamp 0017237203558 Exchang…" at bounding box center [784, 375] width 1568 height 751
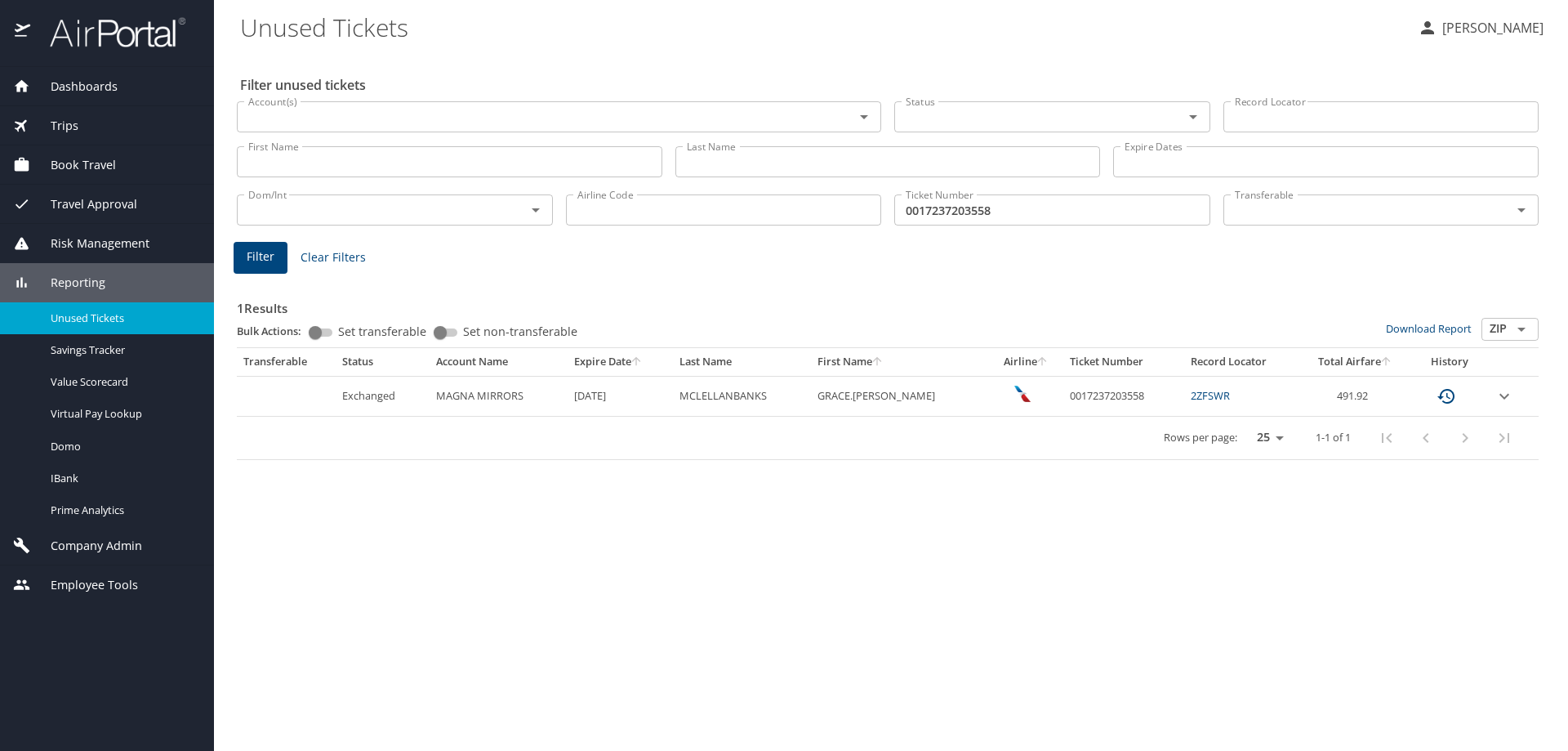
click at [65, 129] on span "Trips" at bounding box center [54, 126] width 48 height 18
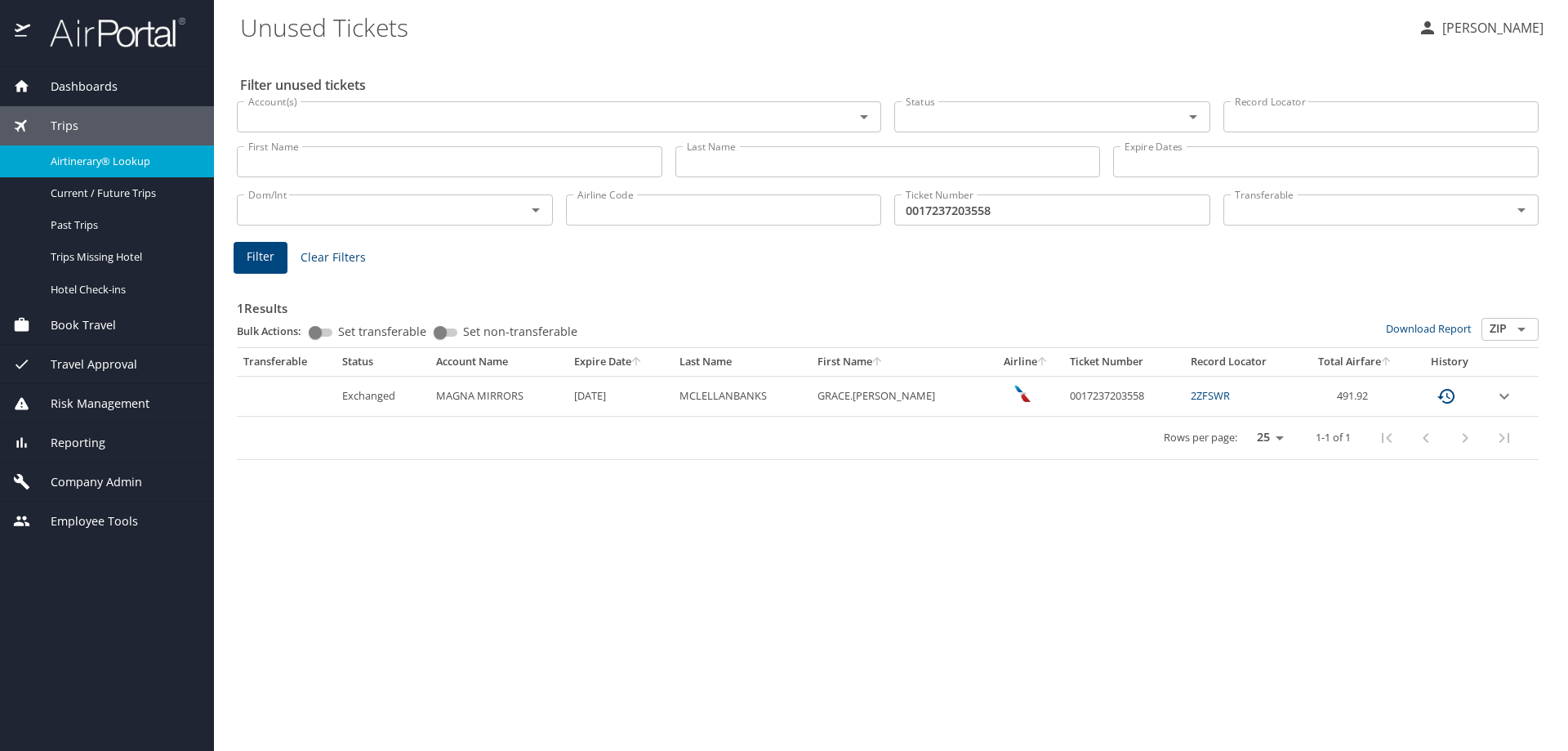
click at [87, 152] on div "Airtinerary® Lookup" at bounding box center [107, 160] width 187 height 18
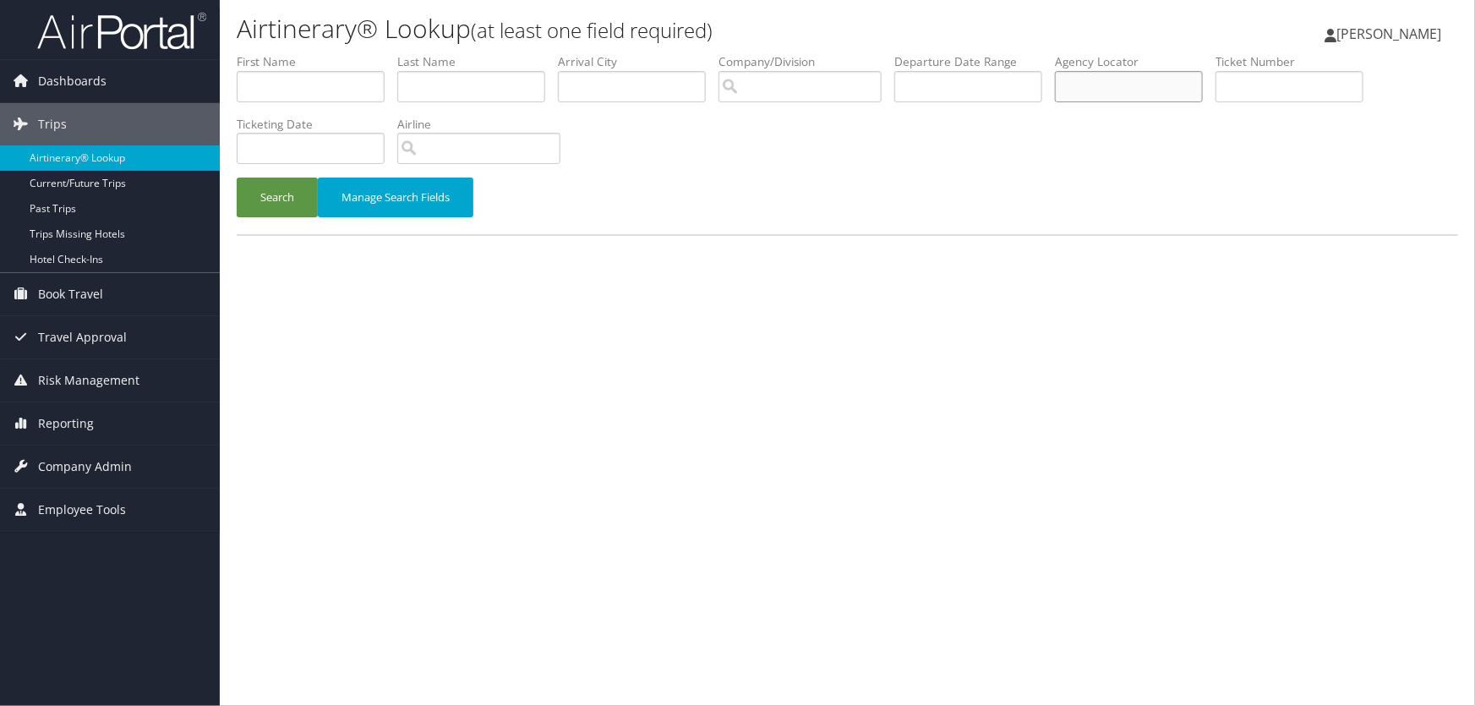
click at [1105, 89] on input "text" at bounding box center [1129, 86] width 148 height 31
type input "oga6ww"
click at [237, 177] on button "Search" at bounding box center [277, 197] width 81 height 40
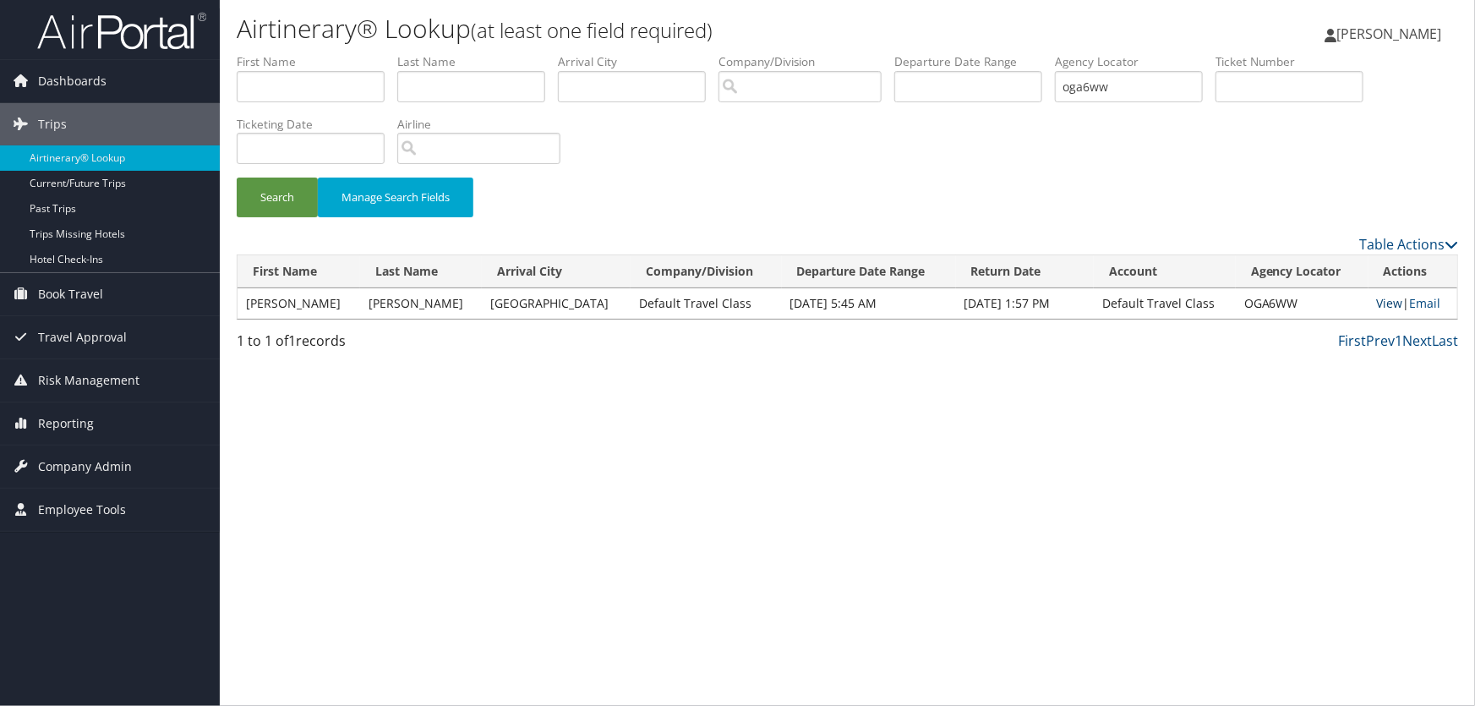
click at [1378, 301] on link "View" at bounding box center [1390, 303] width 26 height 16
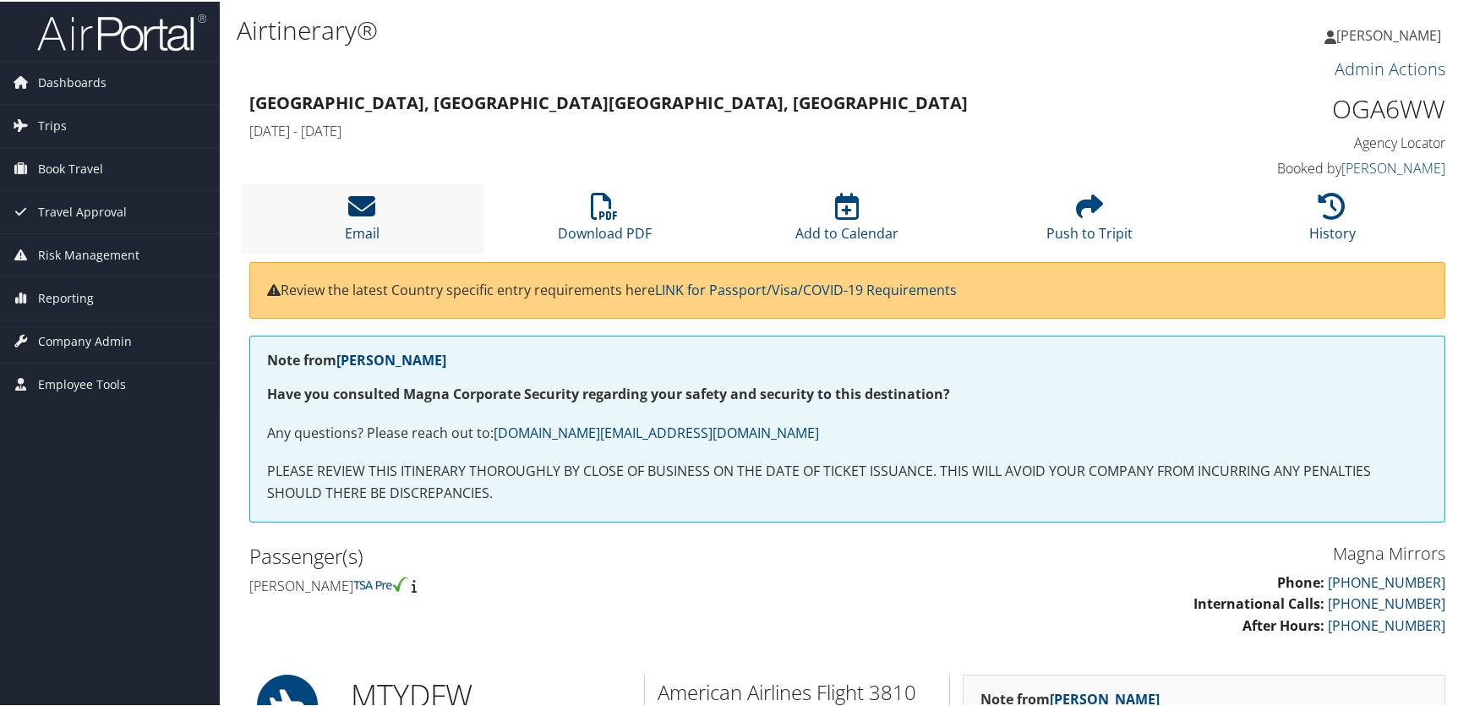
click at [356, 210] on icon at bounding box center [362, 204] width 27 height 27
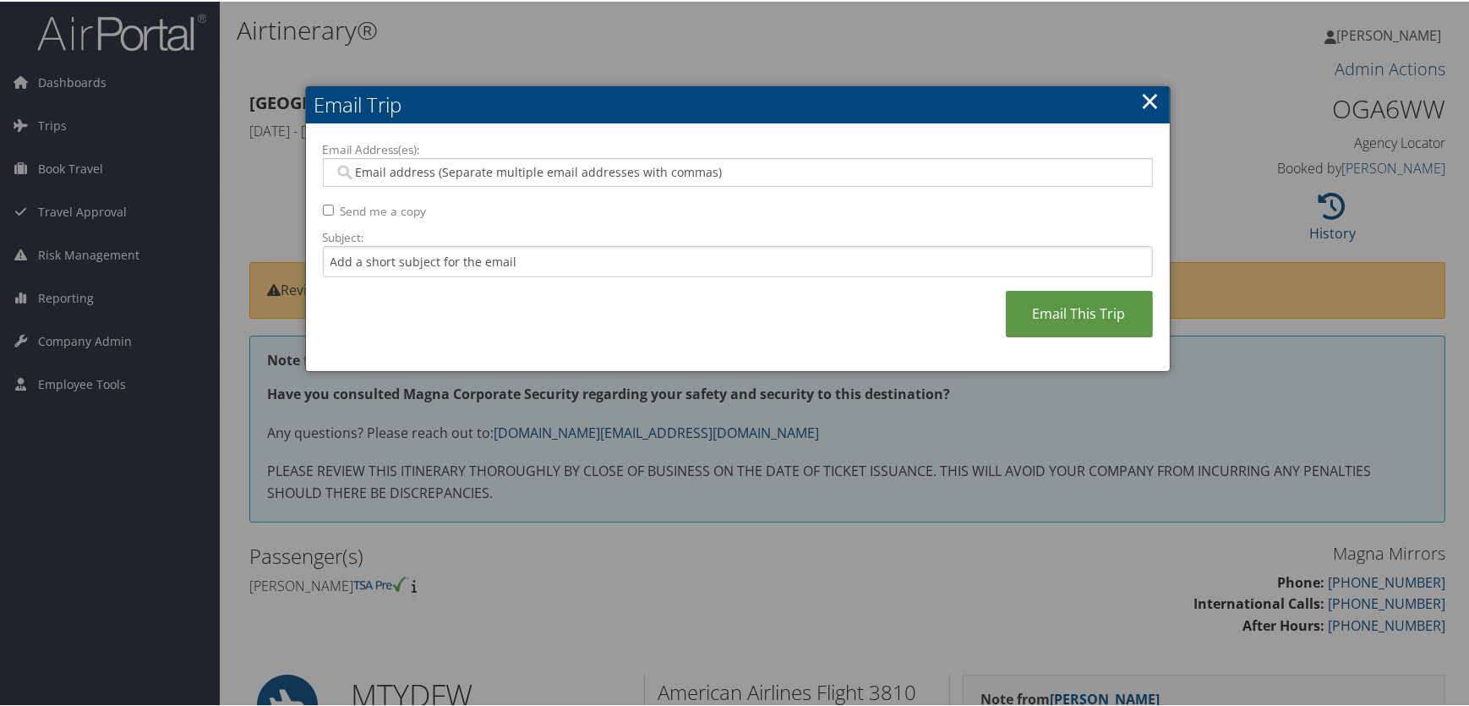
click at [438, 168] on input "Email Address(es):" at bounding box center [737, 170] width 807 height 17
type input "[EMAIL_ADDRESS][DOMAIN_NAME]"
click at [381, 260] on input "Subject:" at bounding box center [738, 259] width 830 height 31
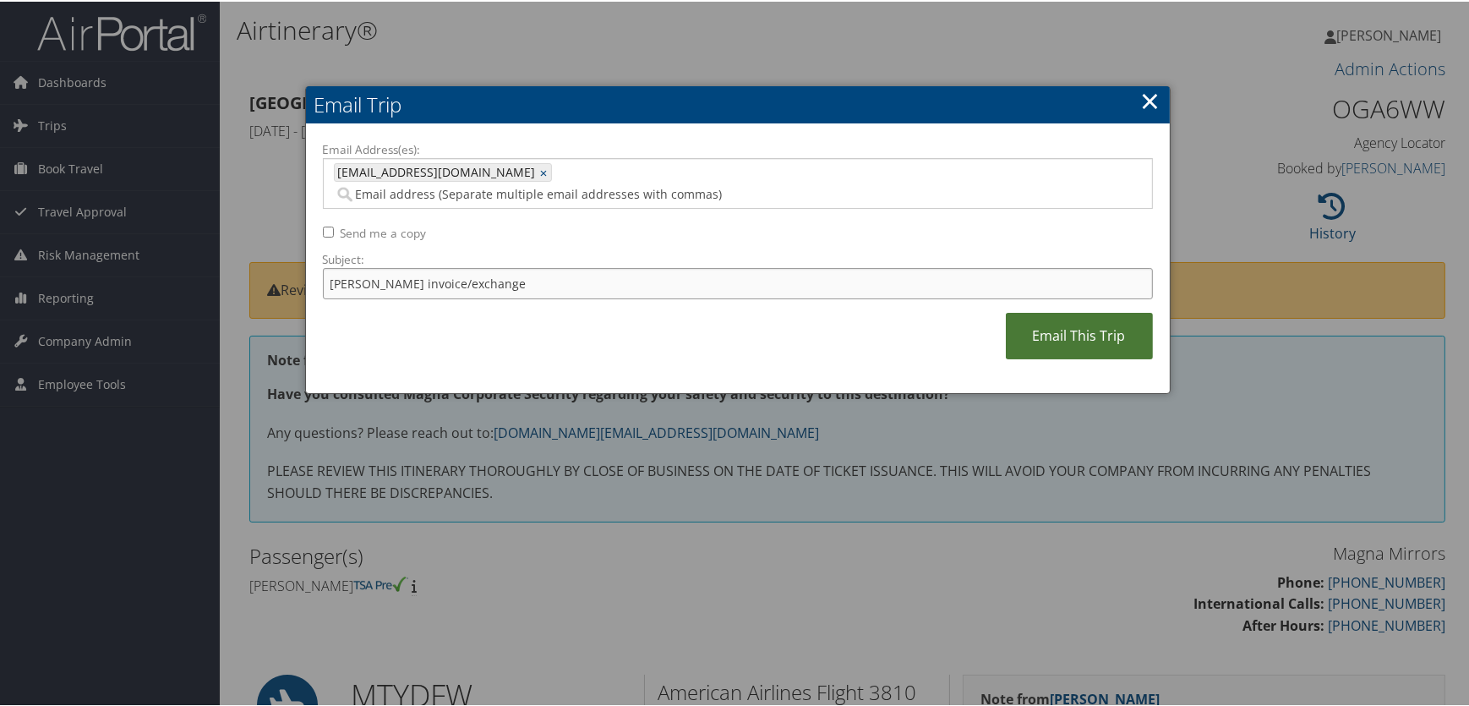
type input "[PERSON_NAME] invoice/exchange"
click at [1048, 311] on link "Email This Trip" at bounding box center [1079, 334] width 147 height 46
